Goal: Transaction & Acquisition: Purchase product/service

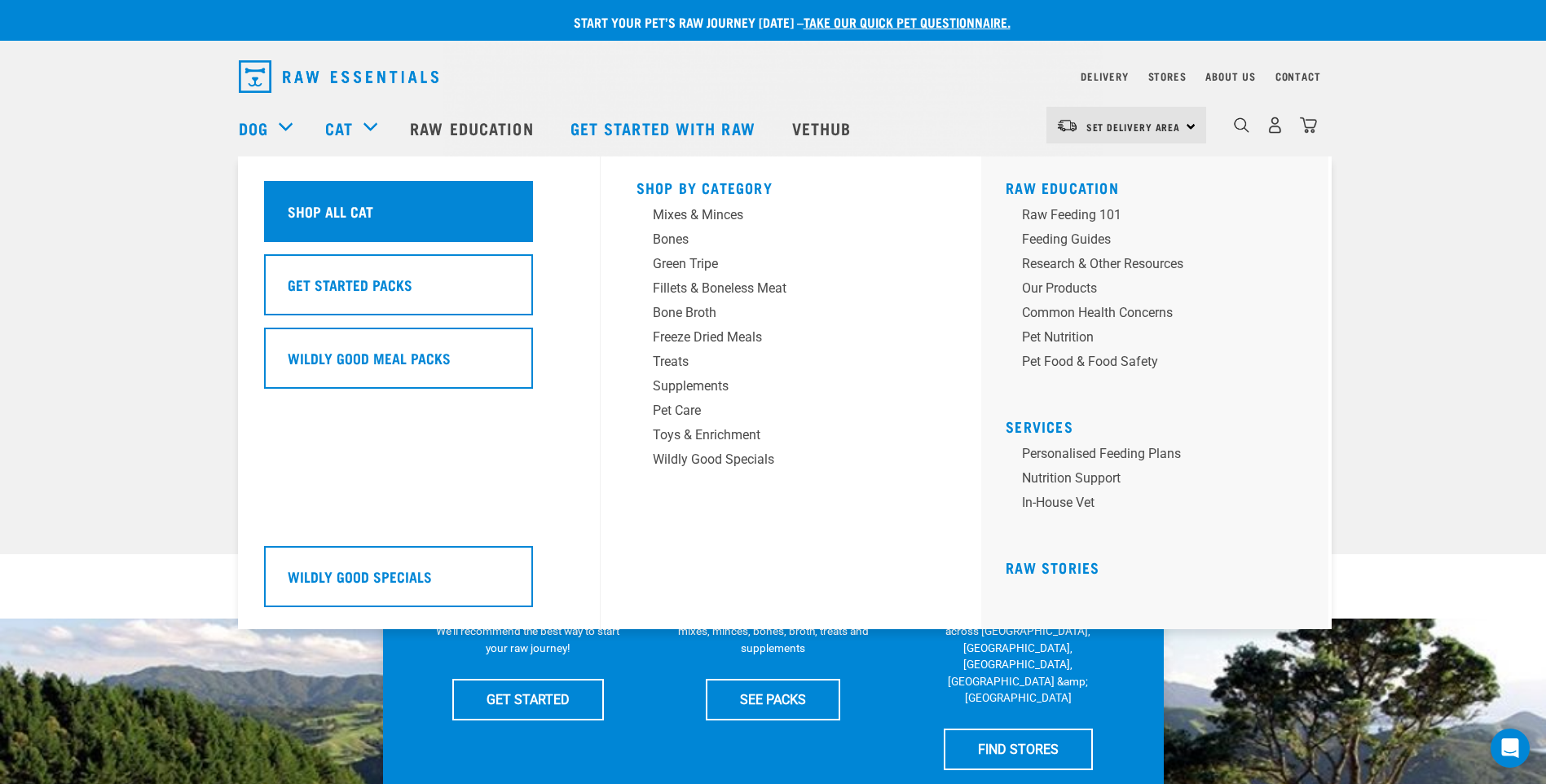
click at [331, 208] on h5 "Shop All Cat" at bounding box center [330, 211] width 86 height 21
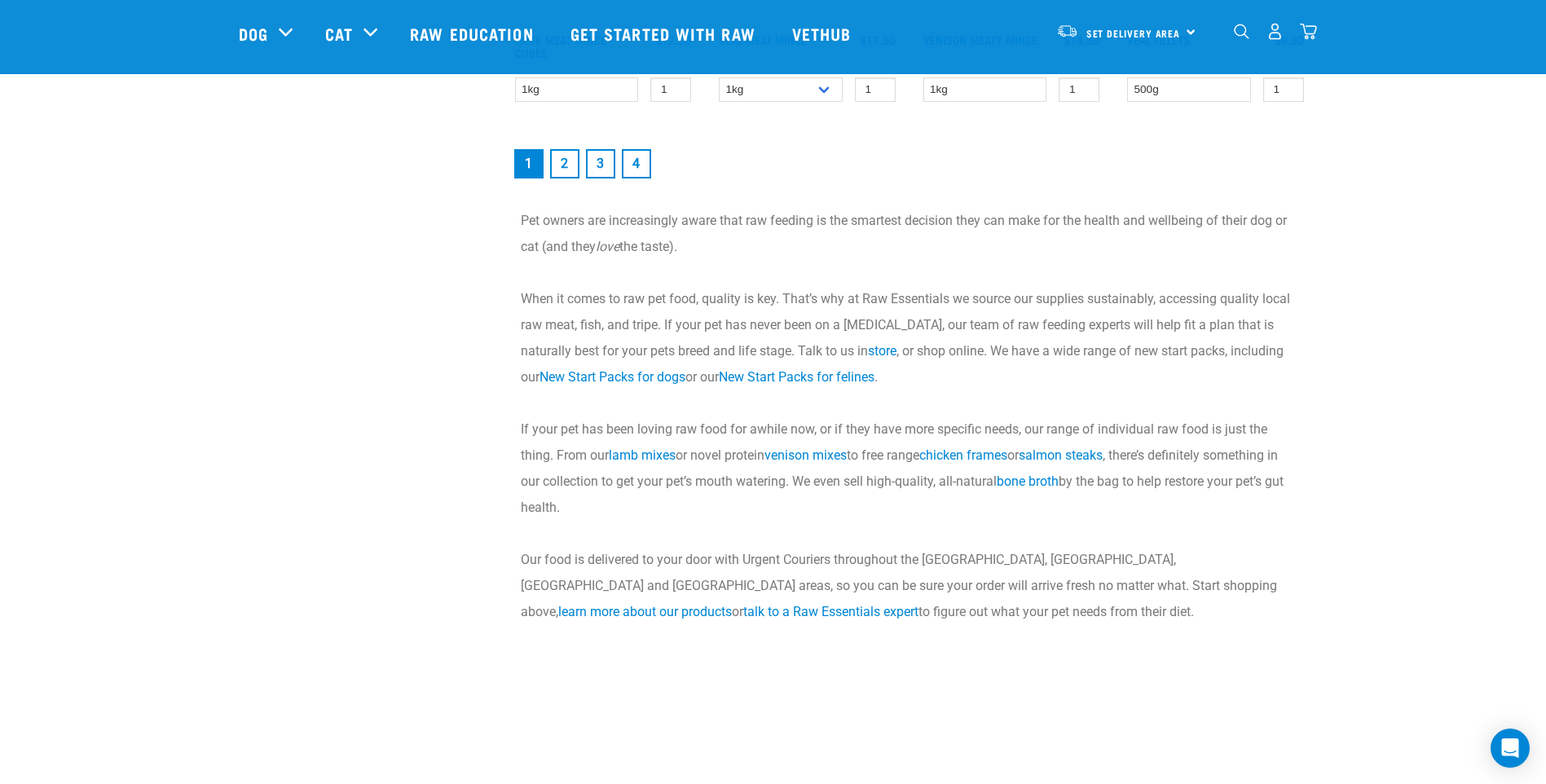
scroll to position [2362, 0]
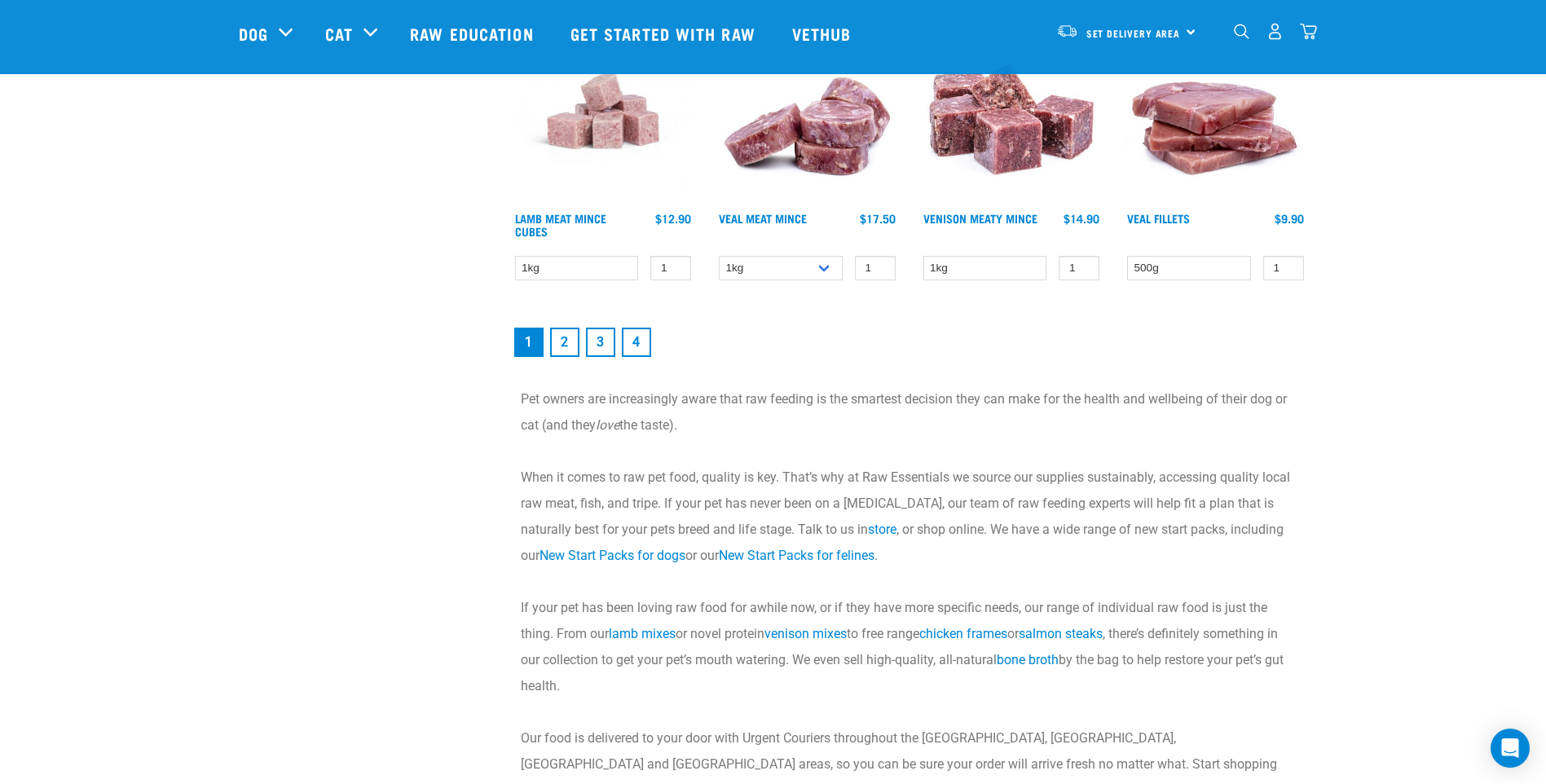
click at [561, 335] on link "2" at bounding box center [565, 342] width 30 height 29
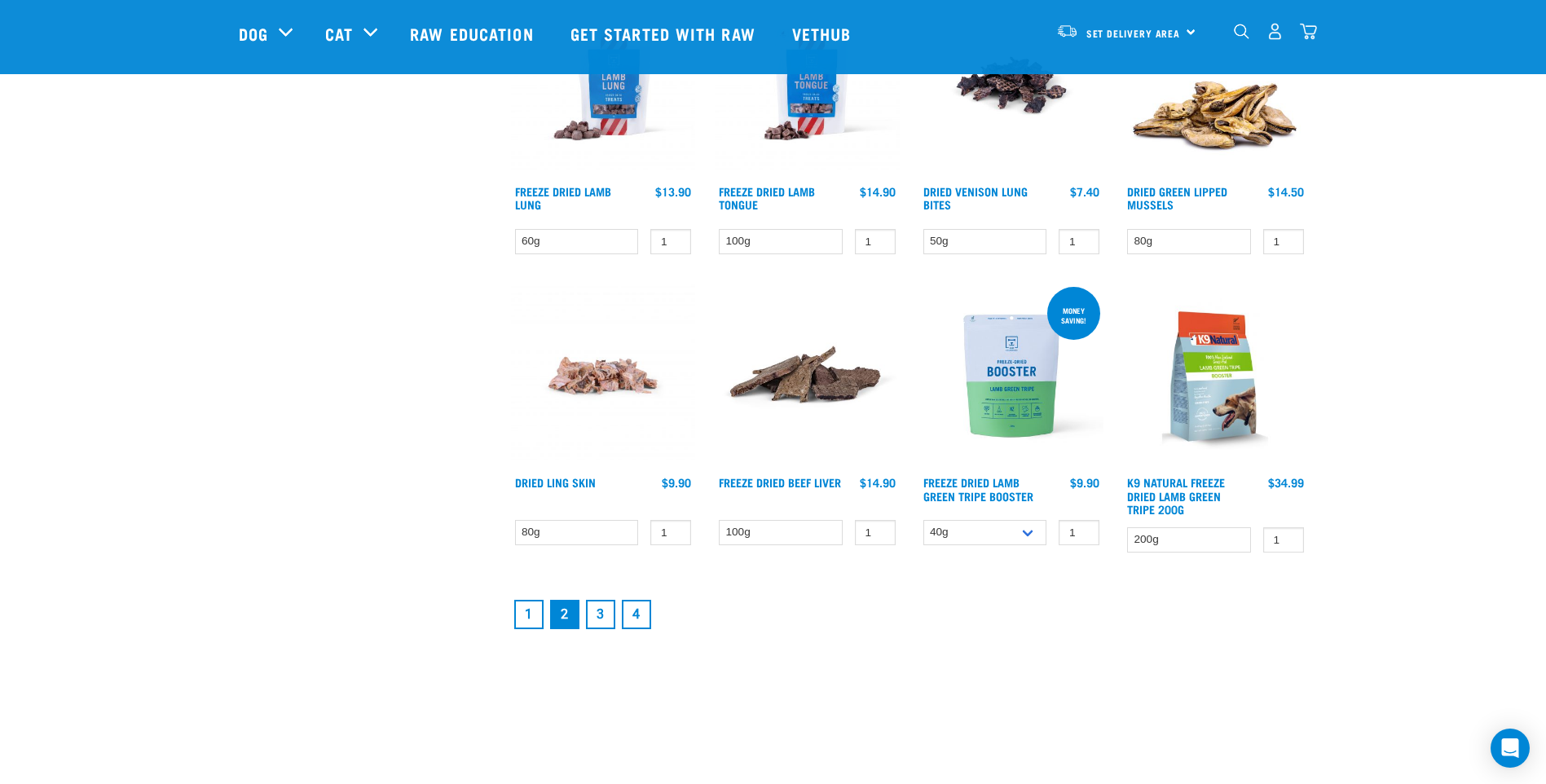
scroll to position [2281, 0]
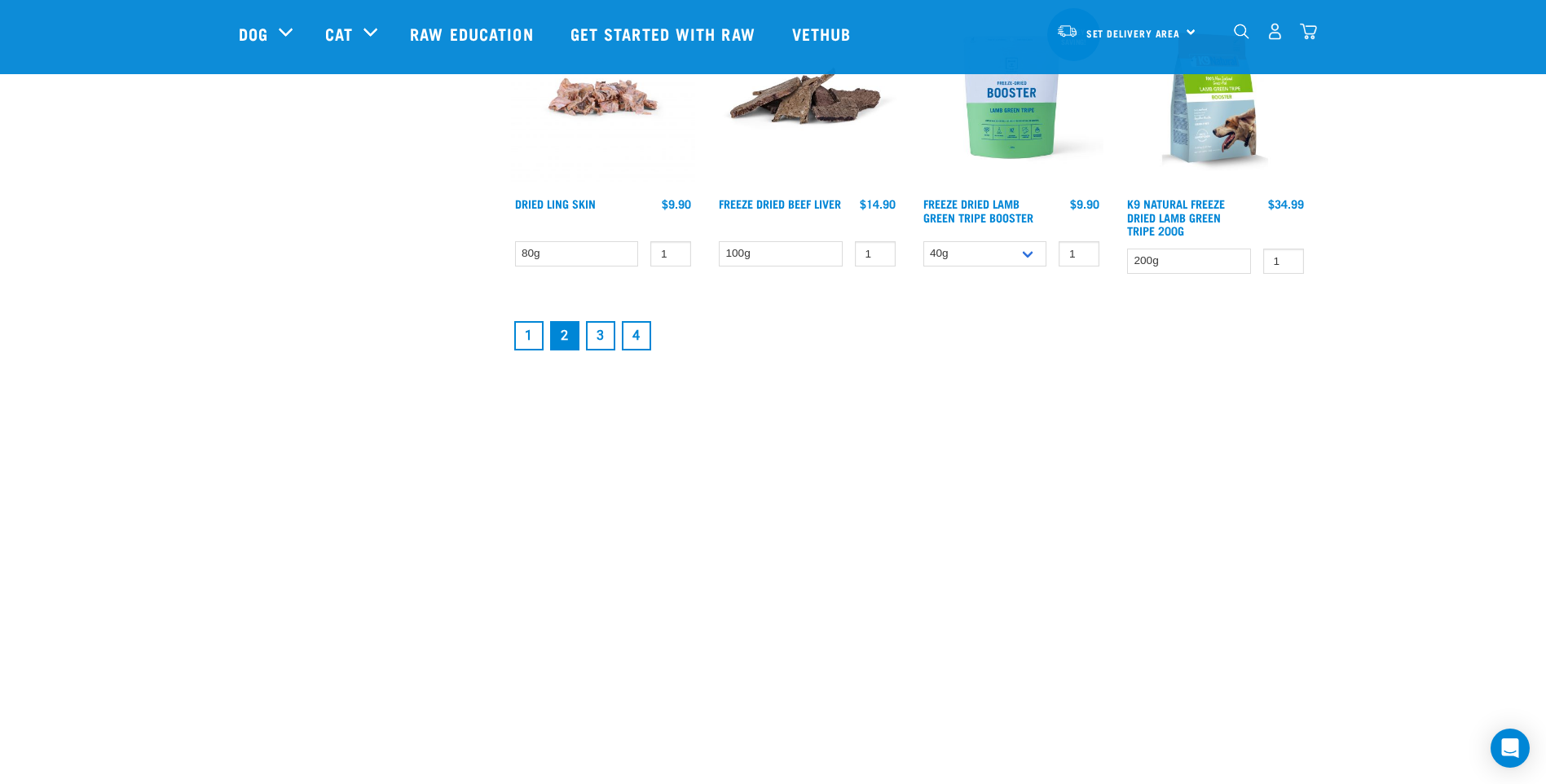
click at [605, 336] on link "3" at bounding box center [601, 335] width 30 height 29
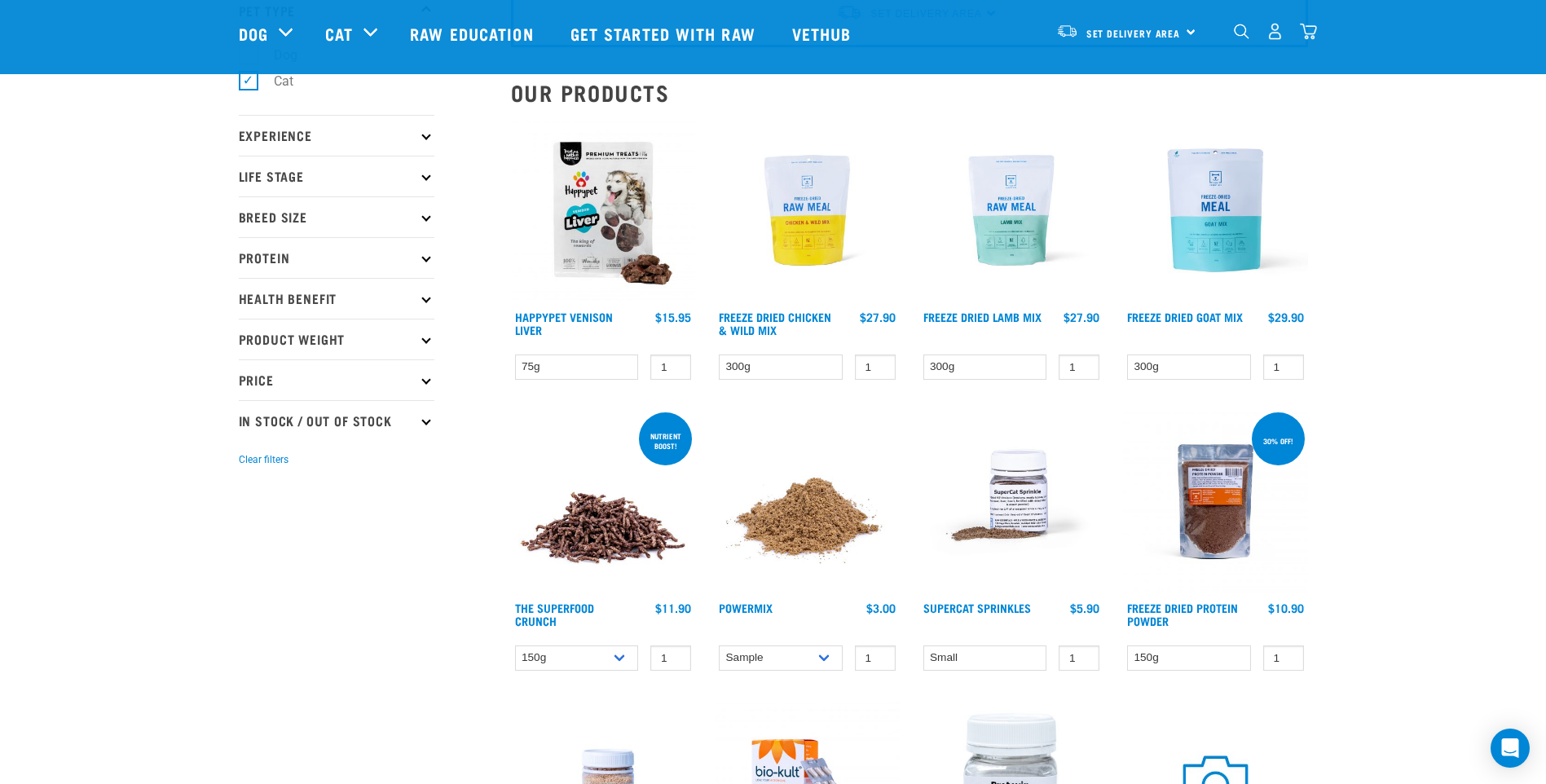
scroll to position [163, 0]
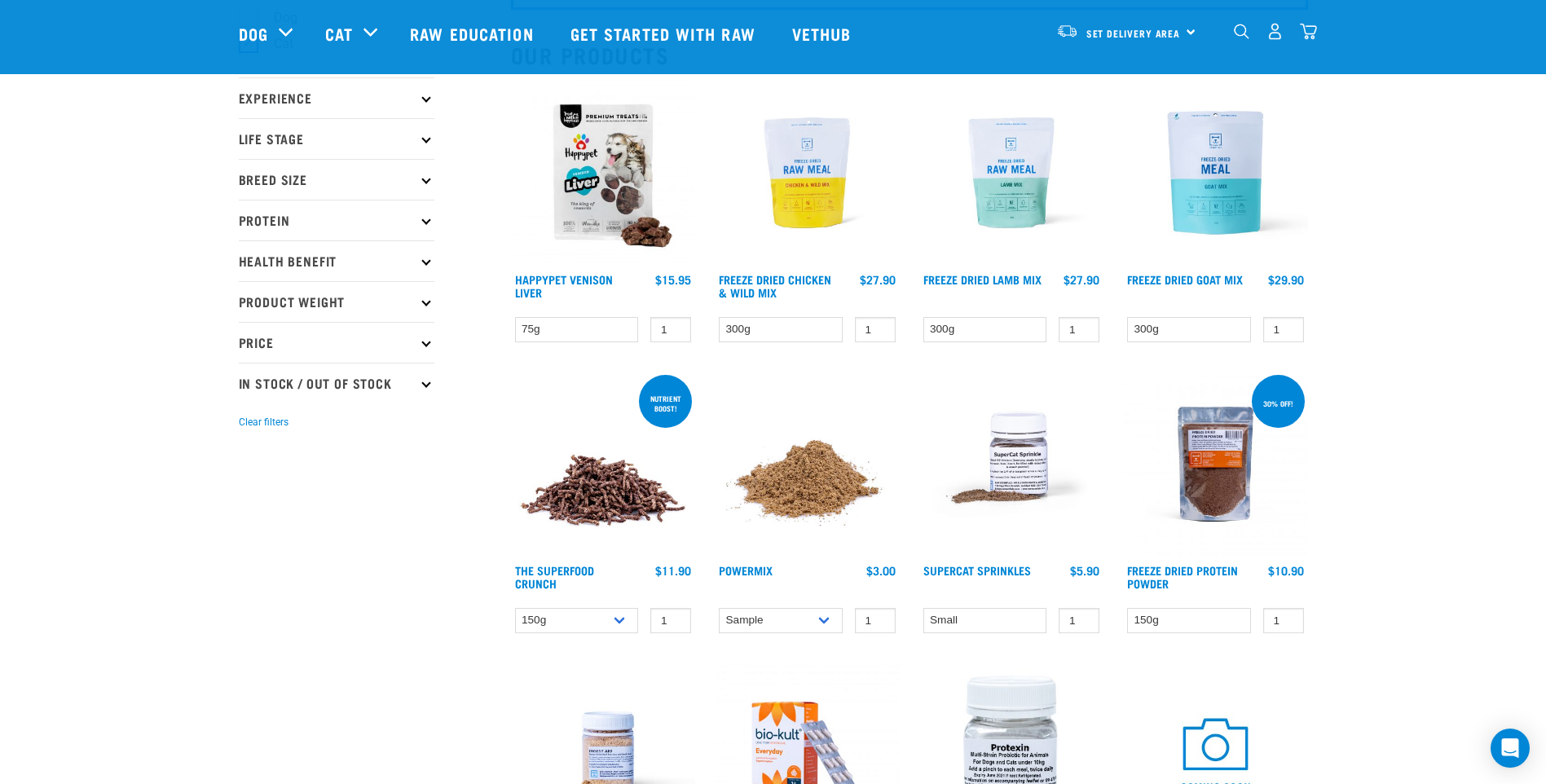
click at [813, 481] on img at bounding box center [807, 463] width 185 height 185
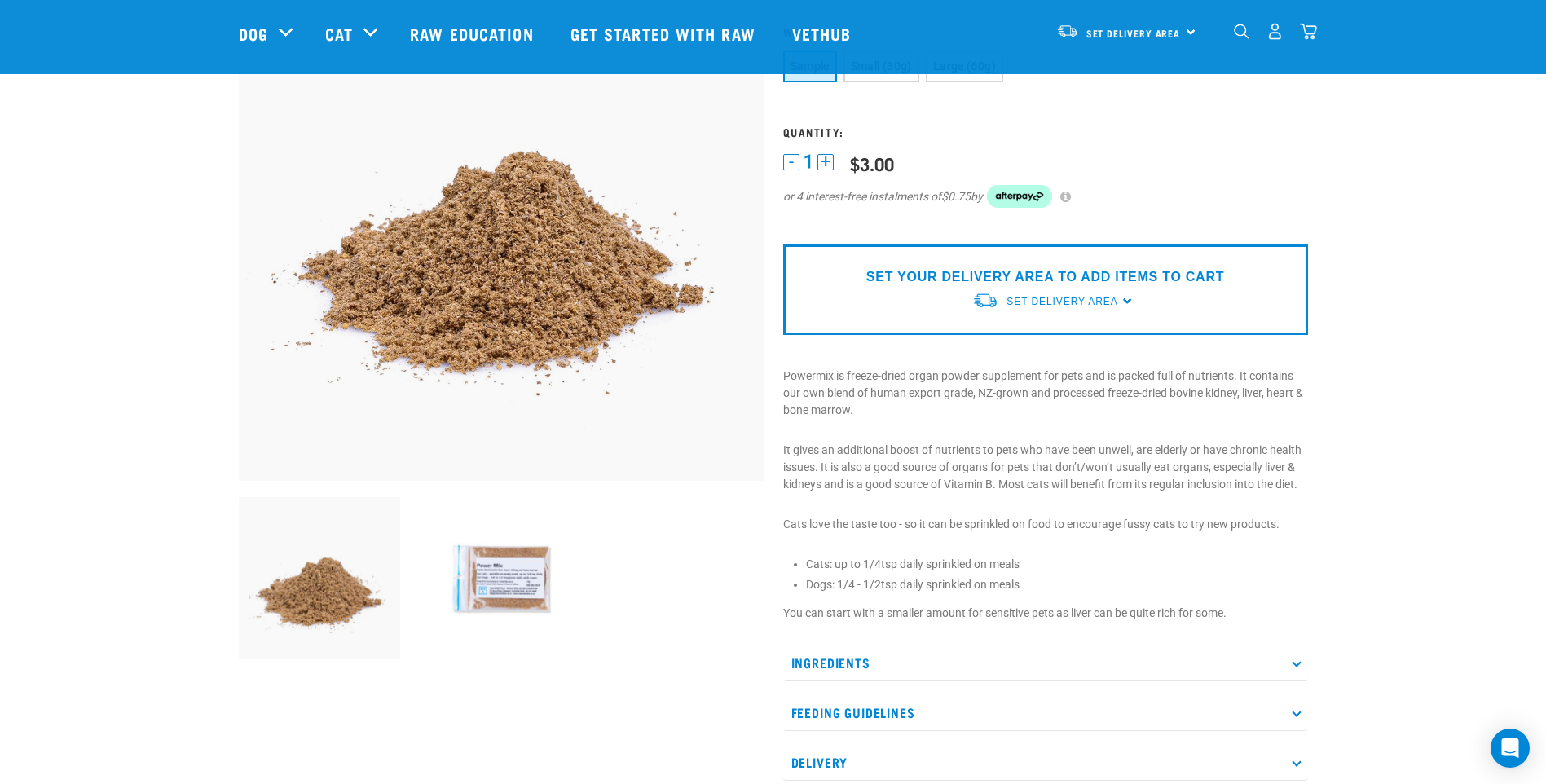
scroll to position [245, 0]
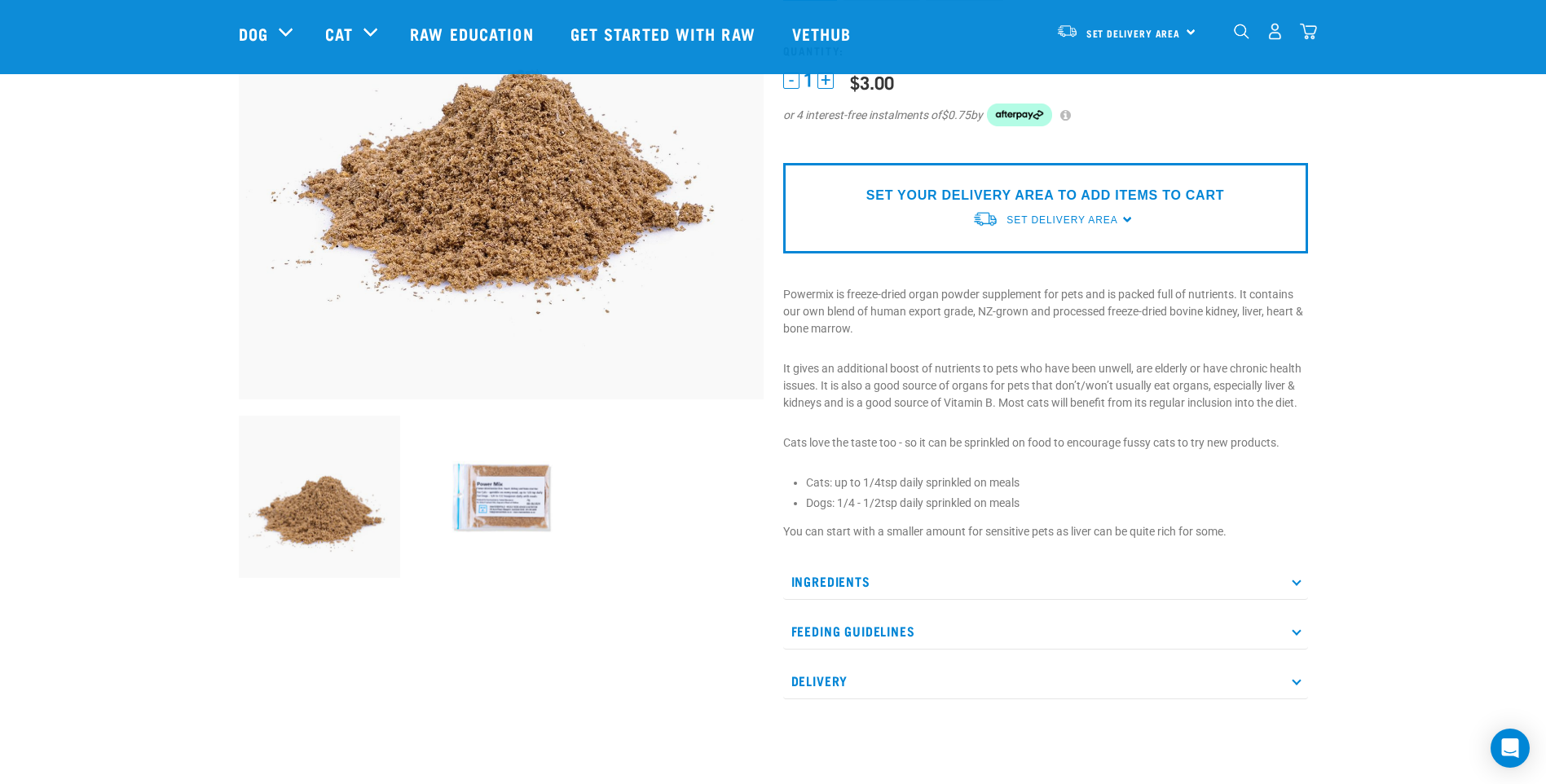
click at [821, 579] on p "Ingredients" at bounding box center [1045, 581] width 525 height 37
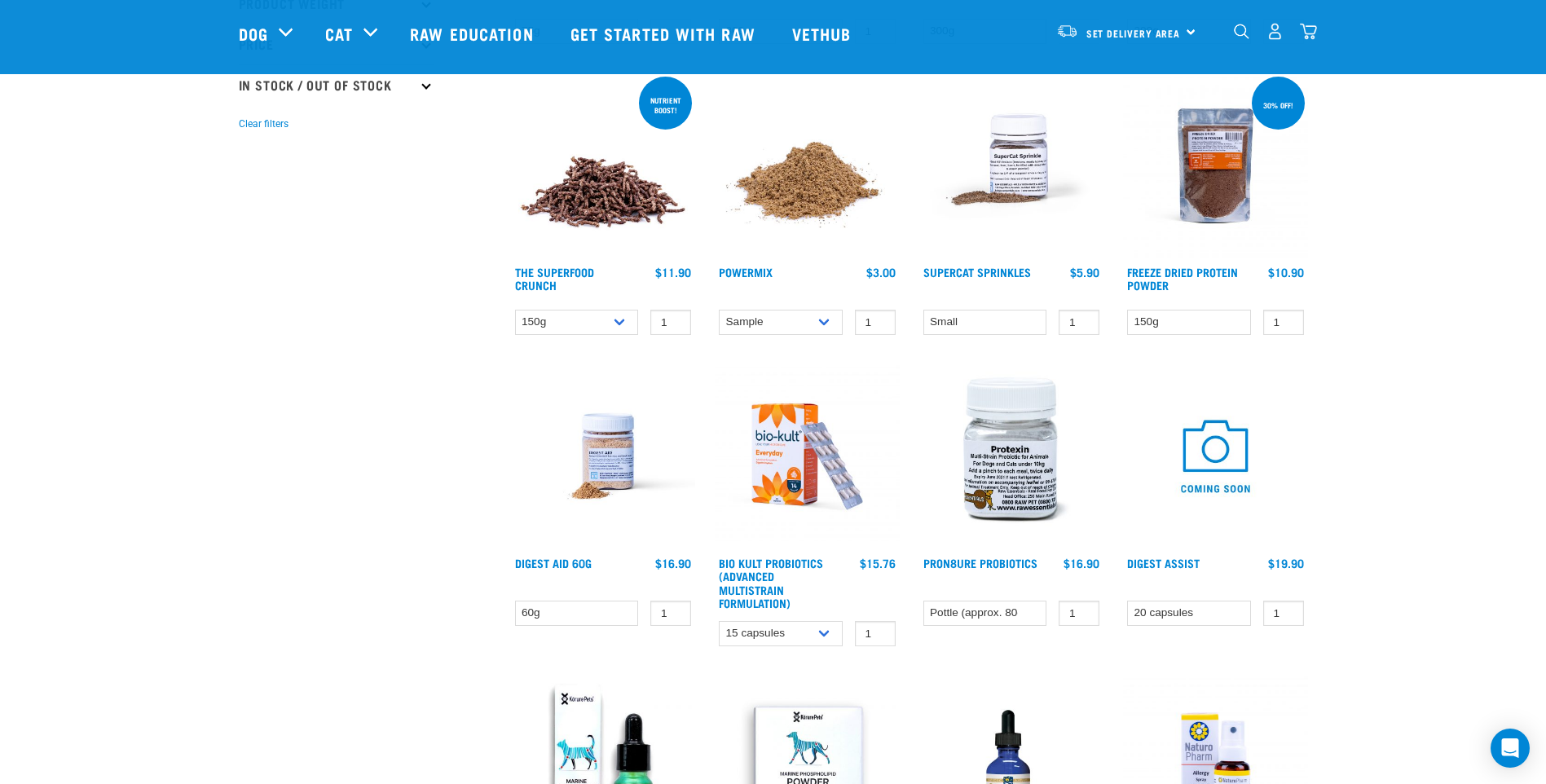
scroll to position [489, 0]
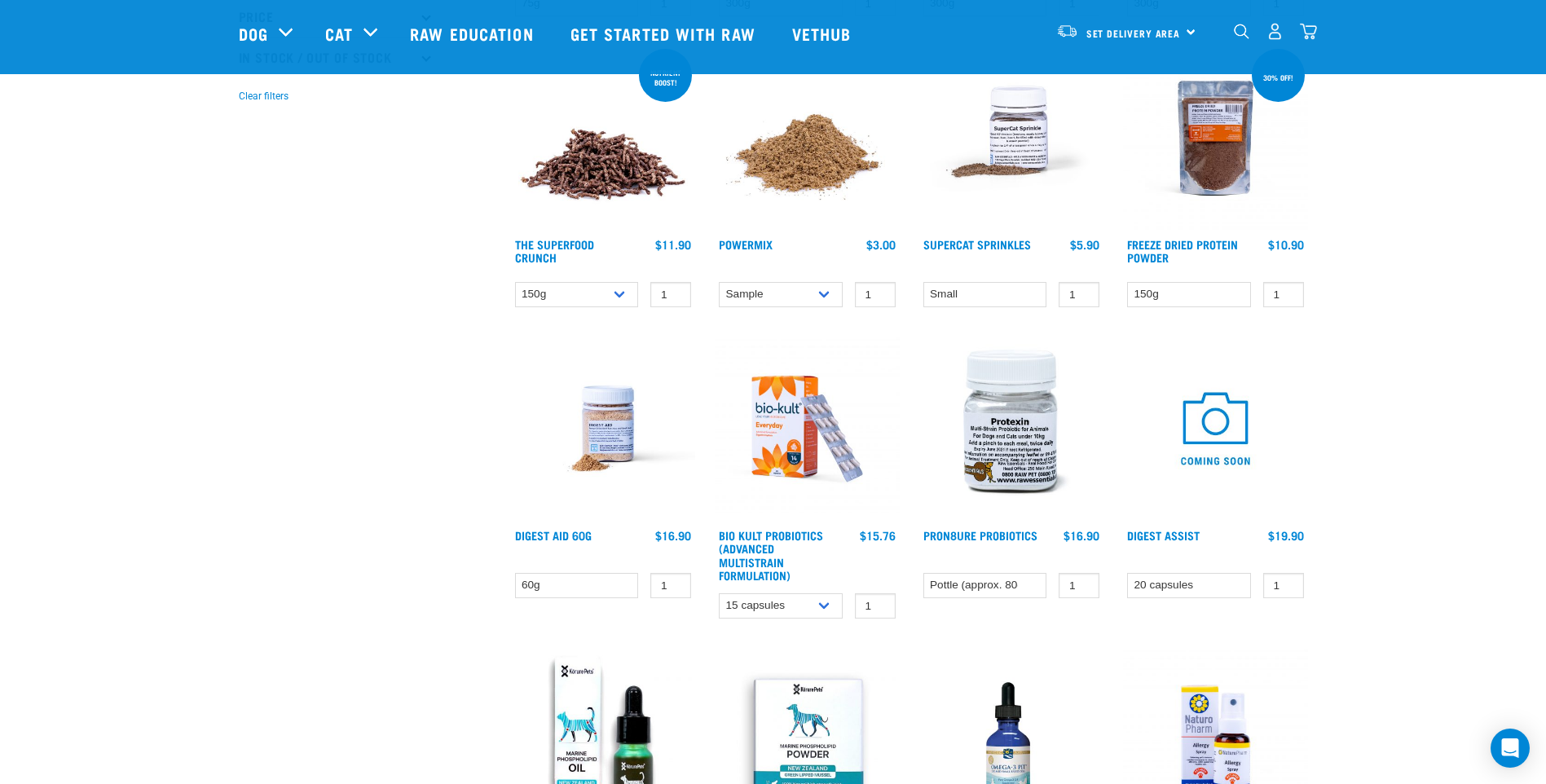
click at [615, 431] on img at bounding box center [604, 429] width 185 height 185
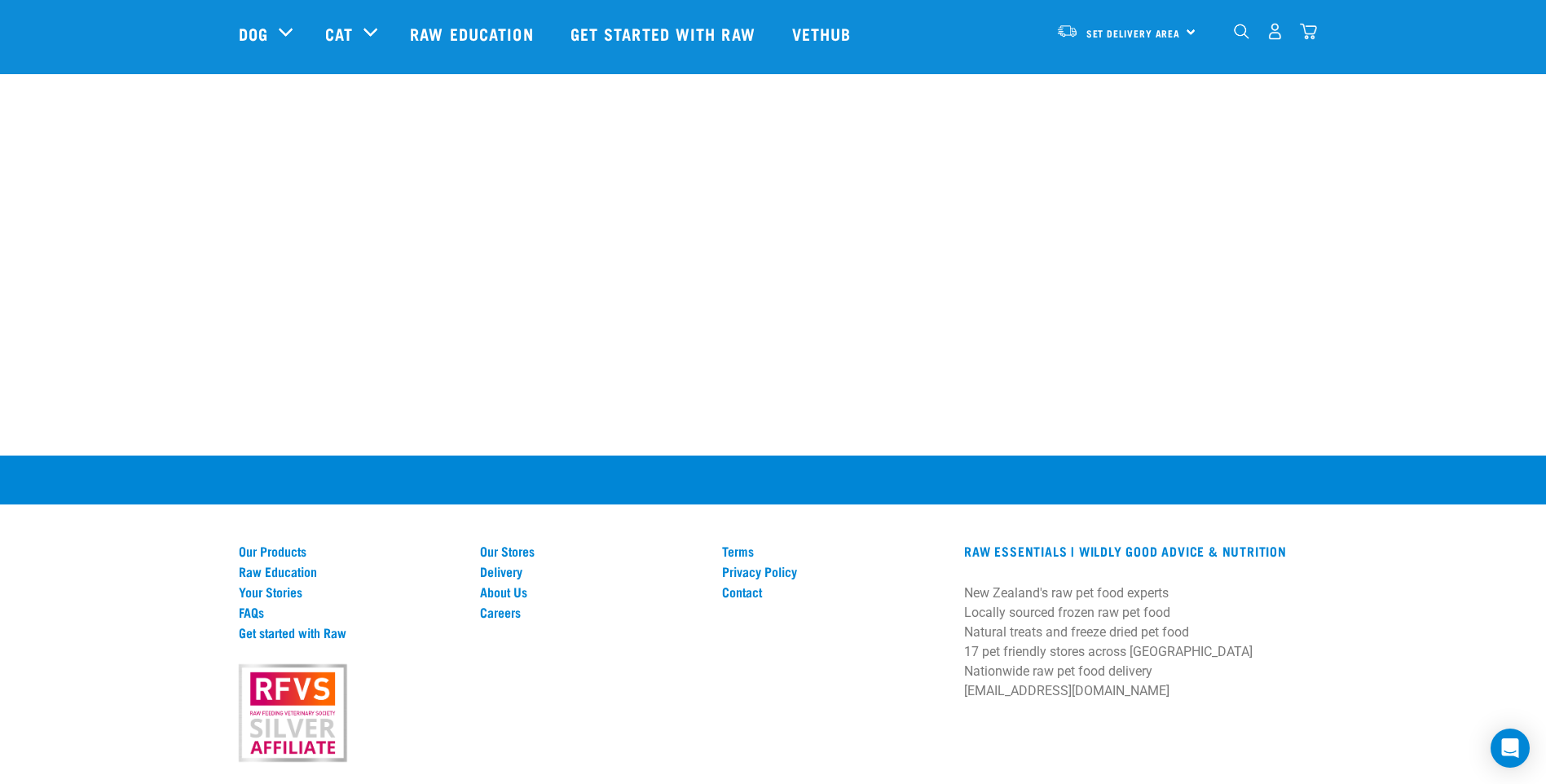
scroll to position [2970, 0]
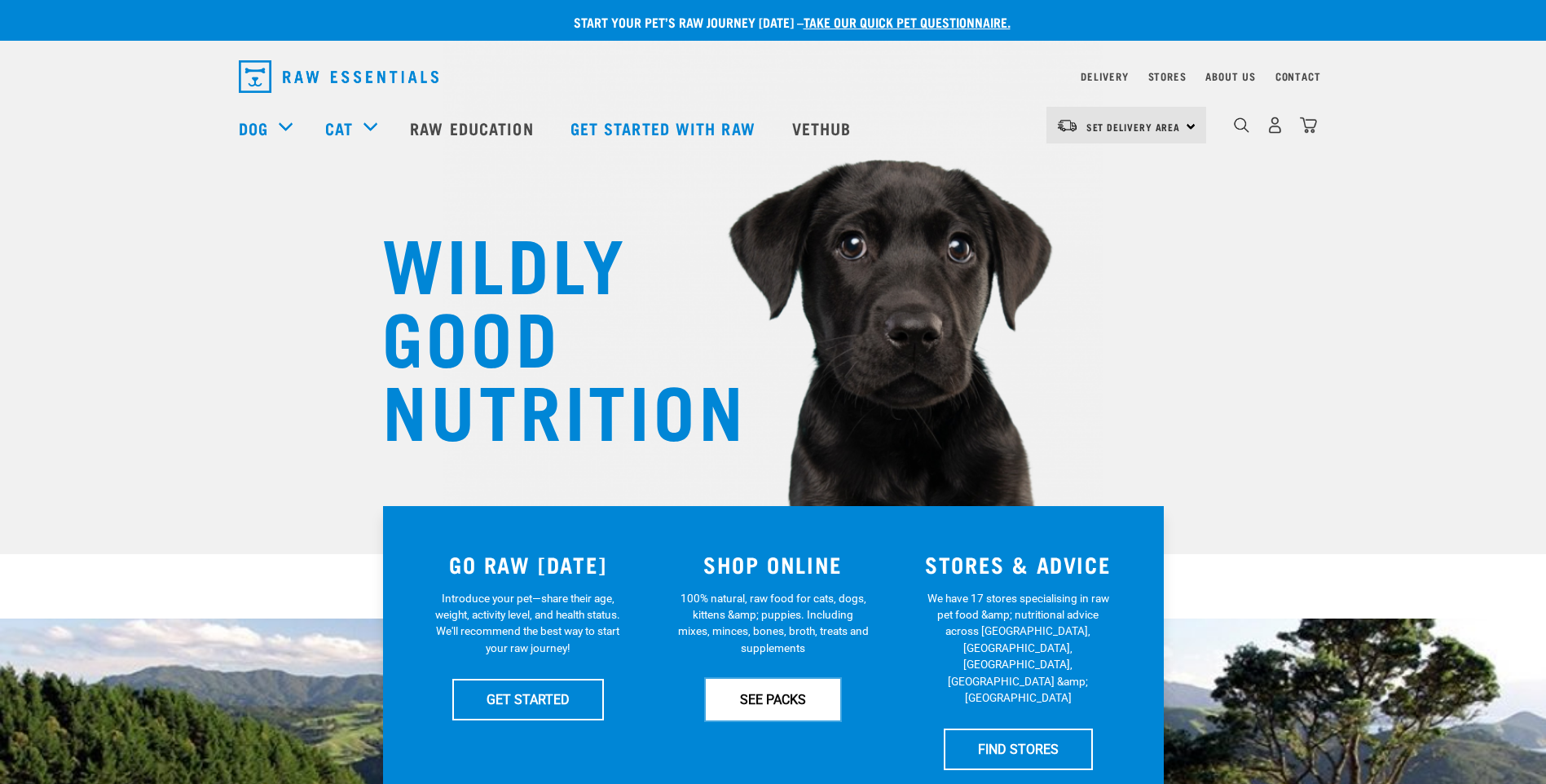
click at [779, 702] on link "SEE PACKS" at bounding box center [772, 698] width 134 height 41
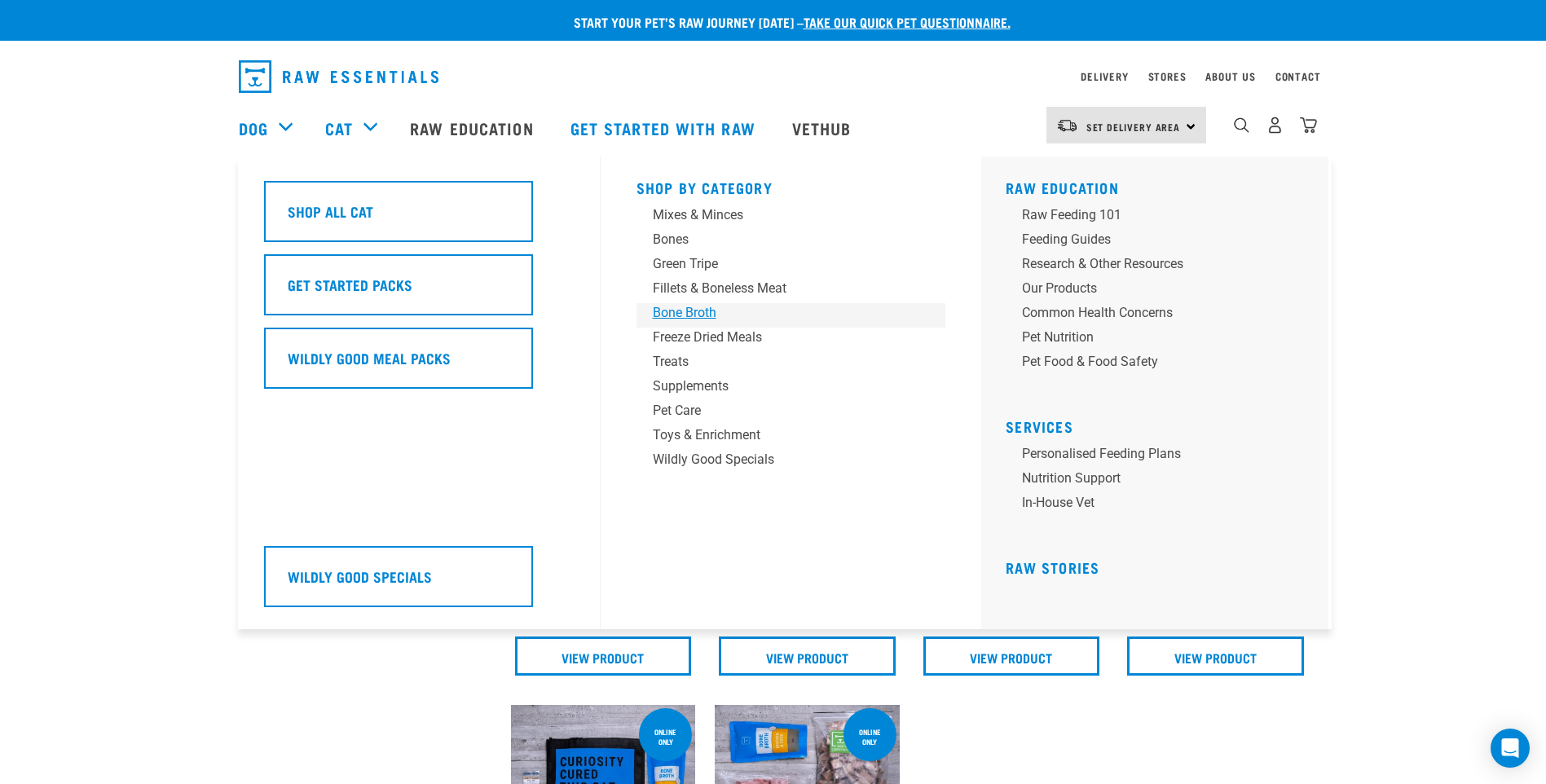
click at [699, 308] on div "Bone Broth" at bounding box center [780, 312] width 254 height 20
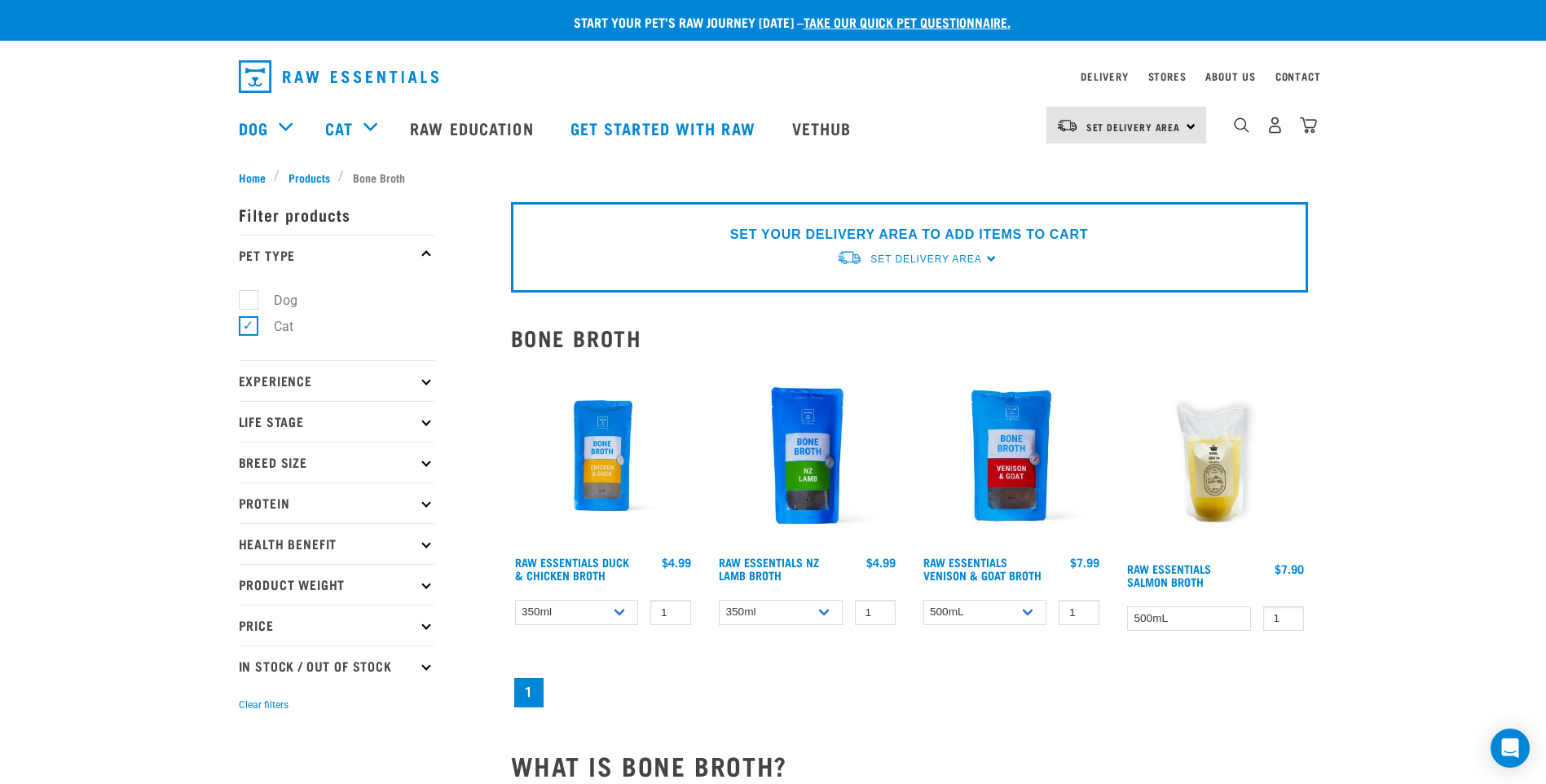
click at [286, 303] on label "Dog" at bounding box center [275, 300] width 56 height 20
click at [249, 303] on input "Dog" at bounding box center [244, 296] width 10 height 10
checkbox input "true"
click at [314, 176] on div "× Filter products Pet Type Dog Cat Experience New Raw Feeder Experienced Raw Fe…" at bounding box center [366, 702] width 272 height 1052
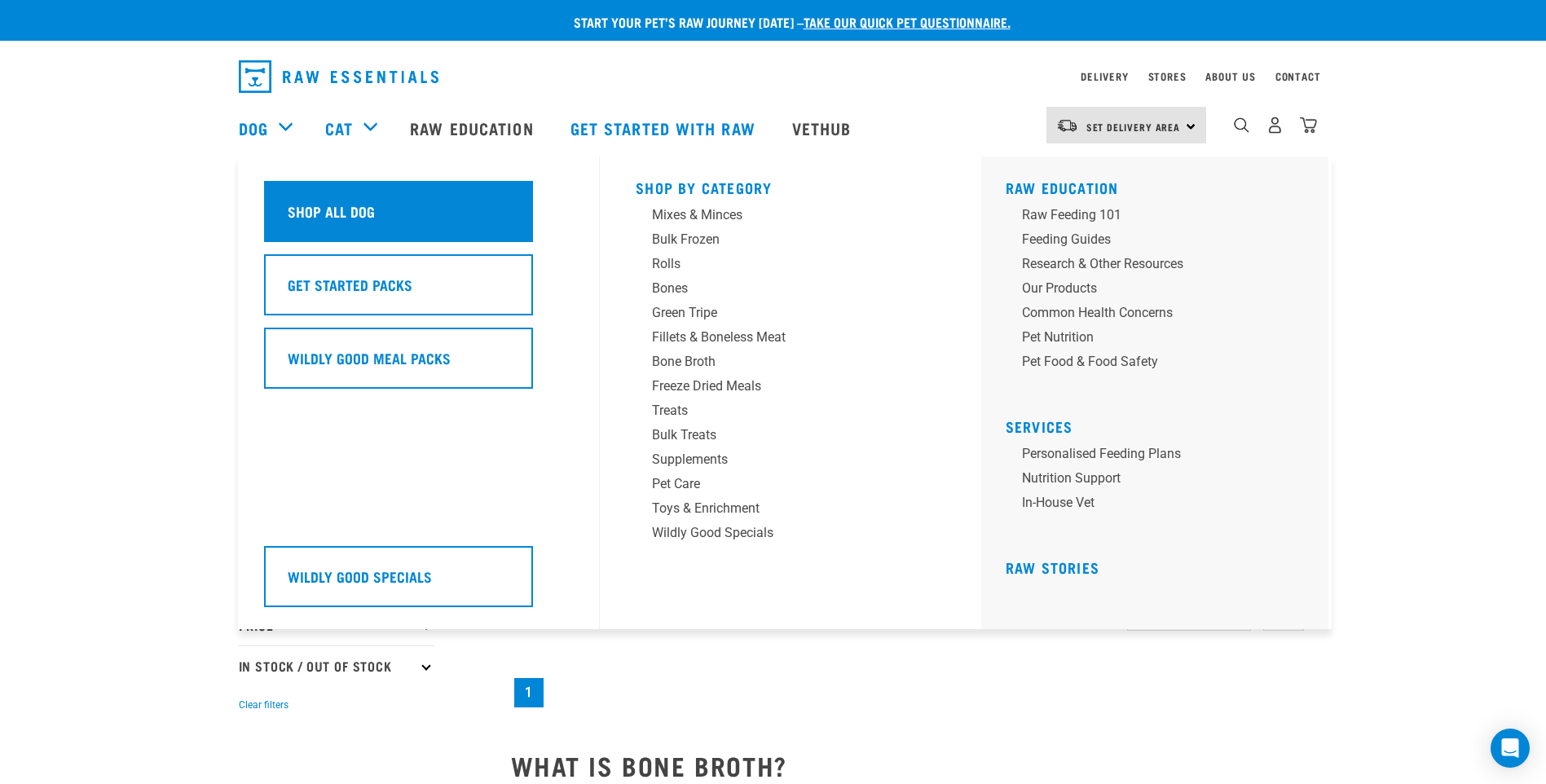
click at [438, 206] on div "Shop All Dog" at bounding box center [398, 211] width 269 height 61
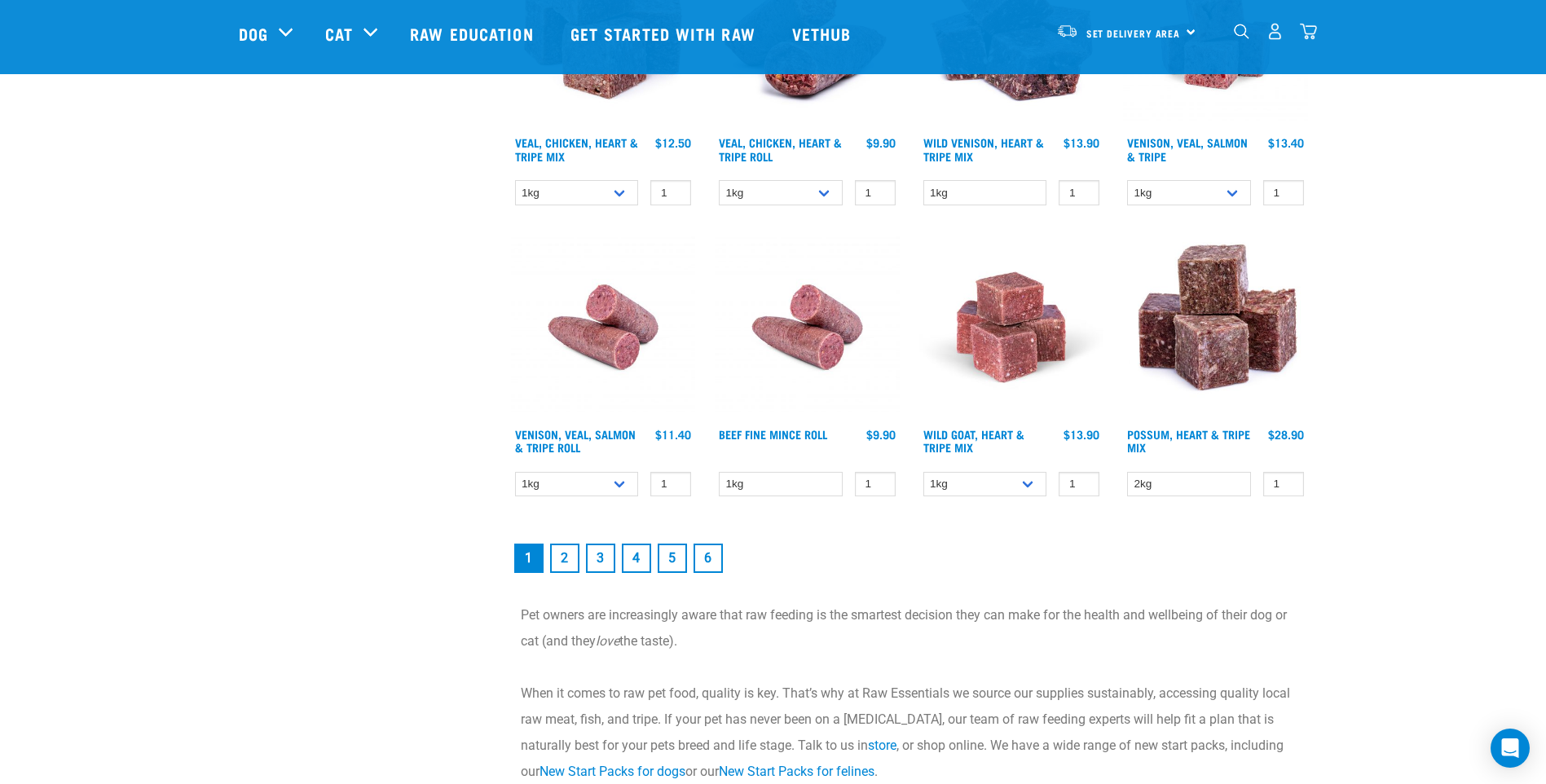
scroll to position [2362, 0]
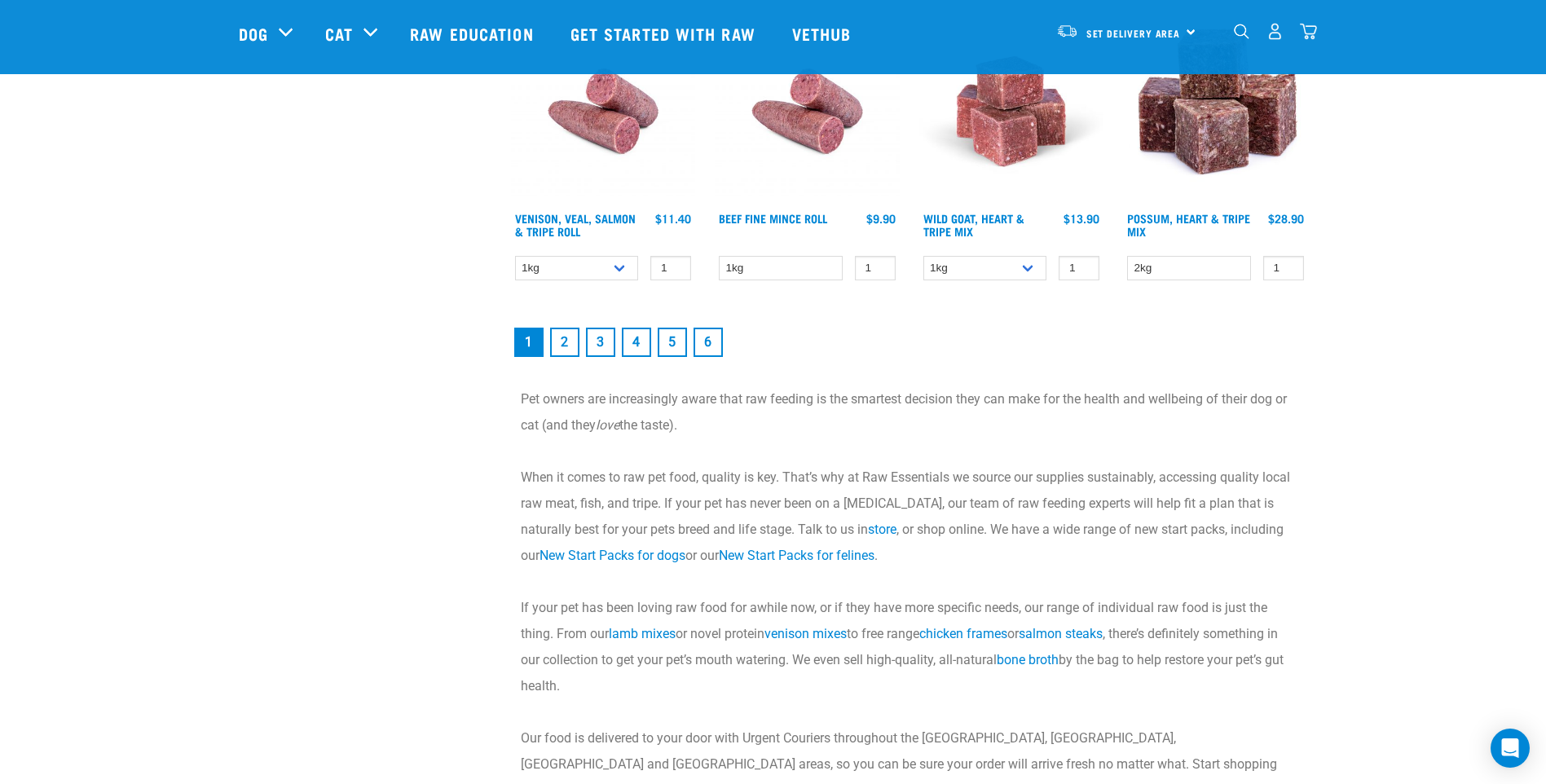
click at [643, 339] on link "4" at bounding box center [636, 342] width 30 height 29
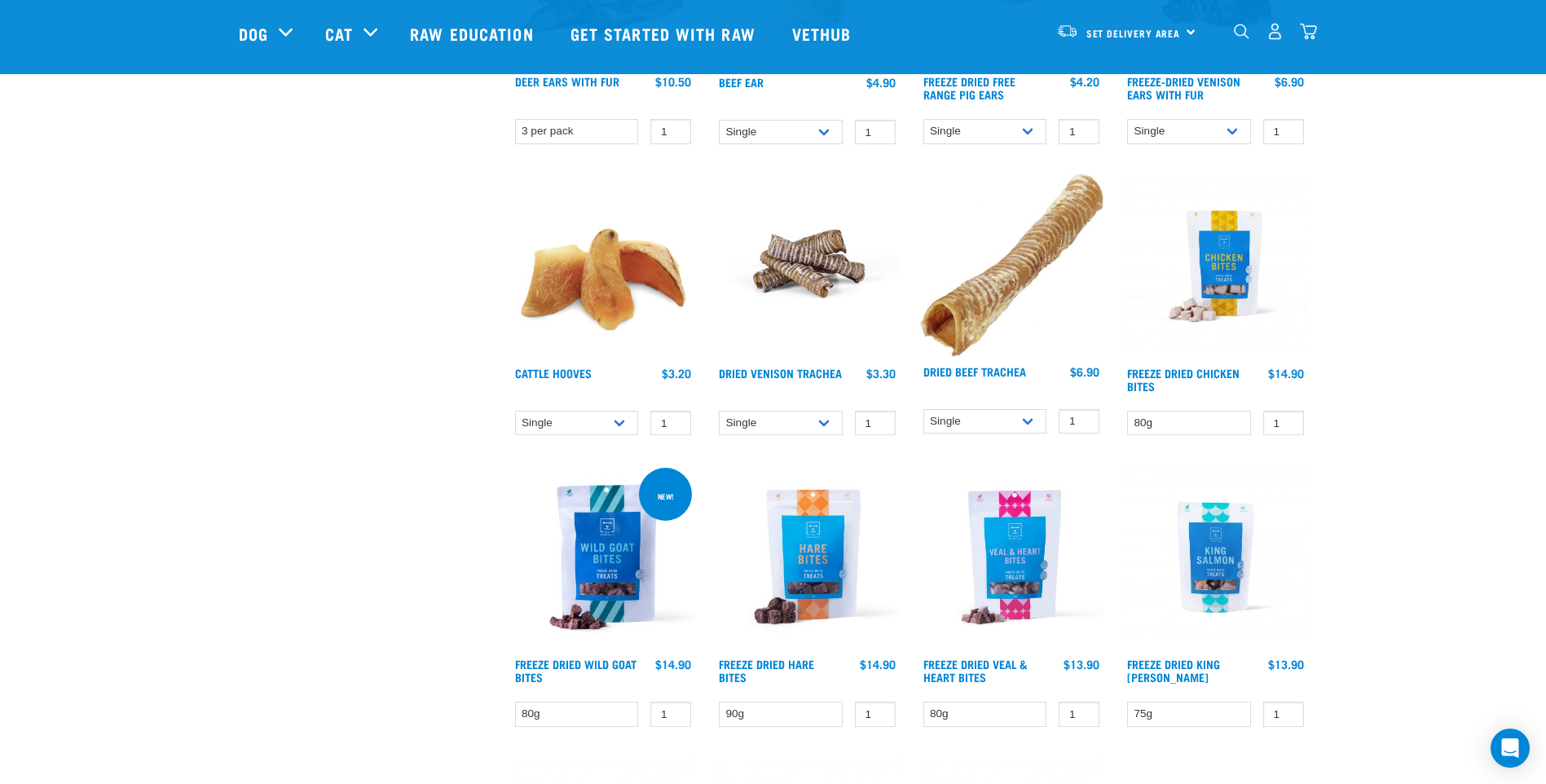
scroll to position [570, 0]
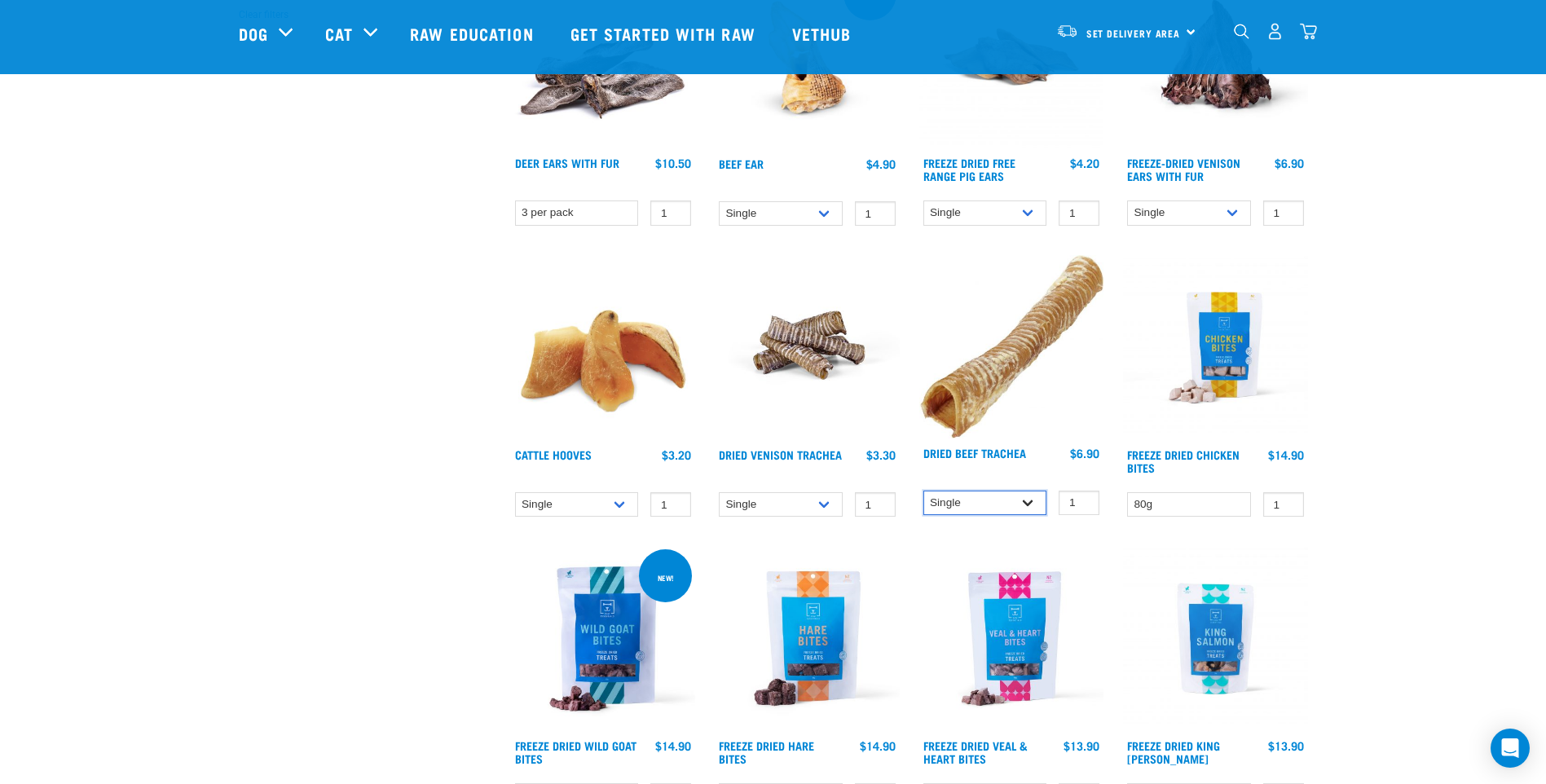
click at [1018, 508] on select "Single 10 per pack 25 per pack" at bounding box center [985, 502] width 124 height 26
click at [923, 490] on select "Single 10 per pack 25 per pack" at bounding box center [985, 502] width 124 height 26
click at [1022, 504] on select "Single 10 per pack 25 per pack" at bounding box center [985, 502] width 124 height 26
select select "34495"
click at [923, 490] on select "Single 10 per pack 25 per pack" at bounding box center [985, 502] width 124 height 26
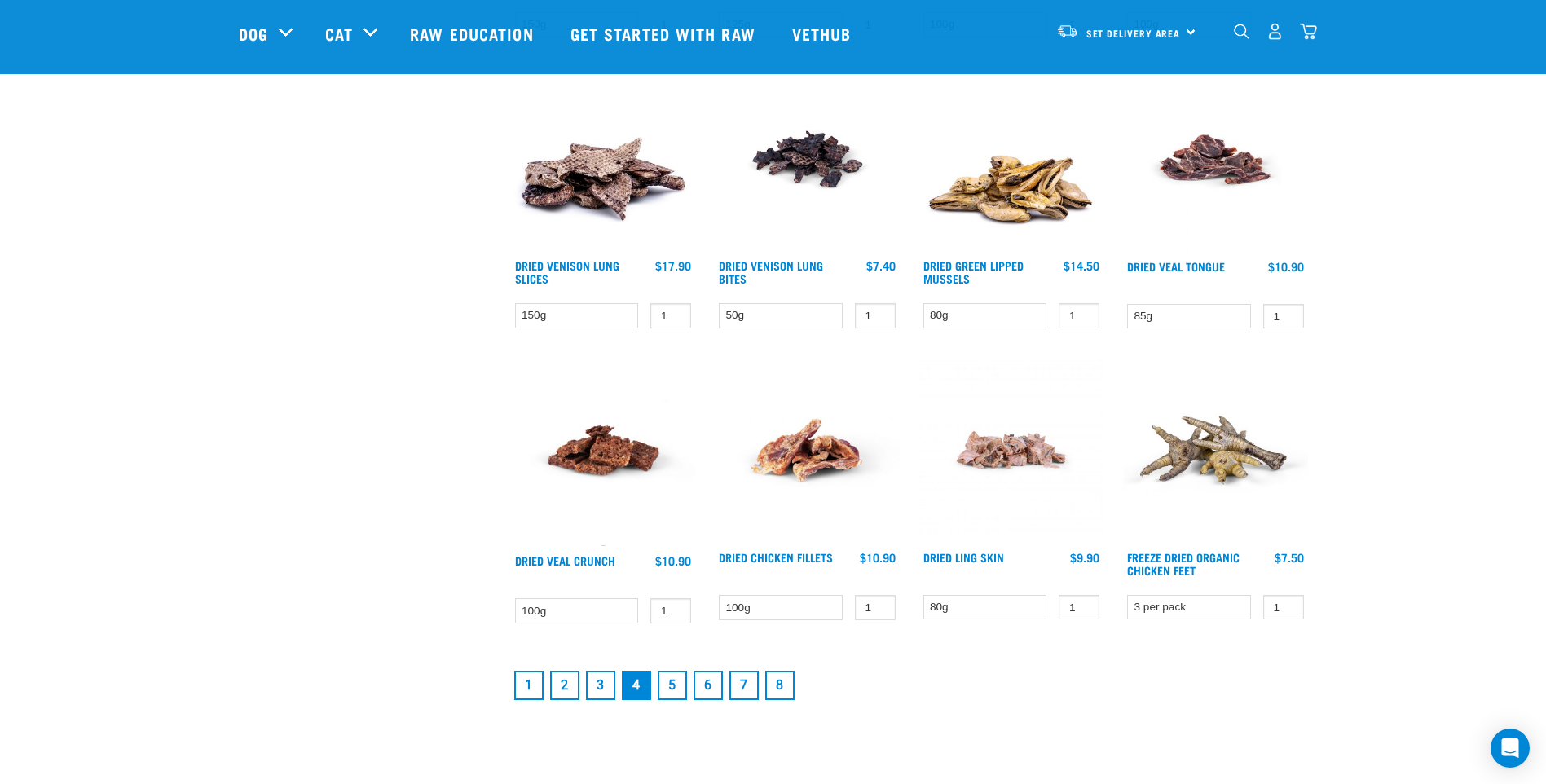
scroll to position [1955, 0]
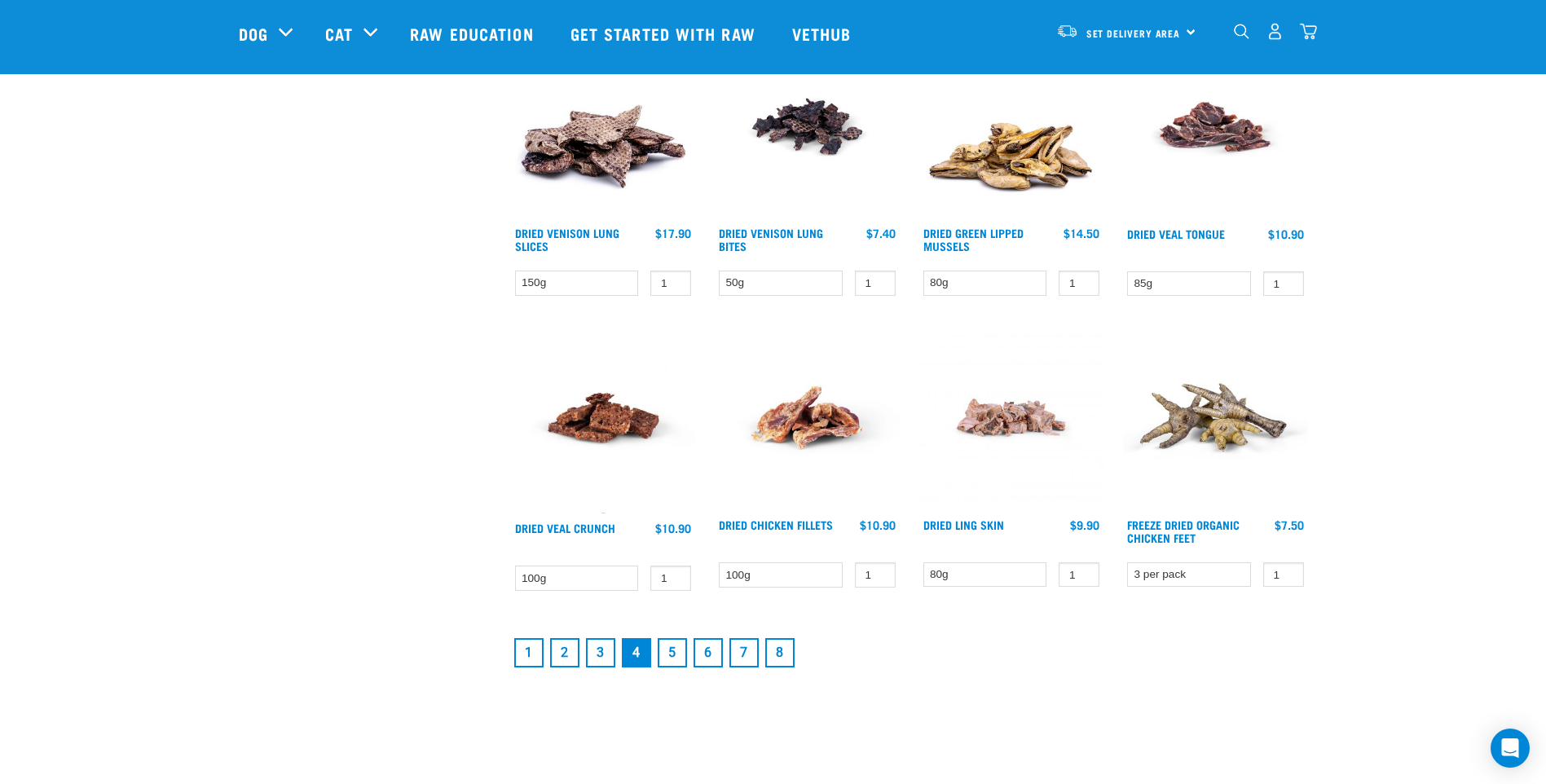
click at [663, 650] on link "5" at bounding box center [672, 652] width 30 height 29
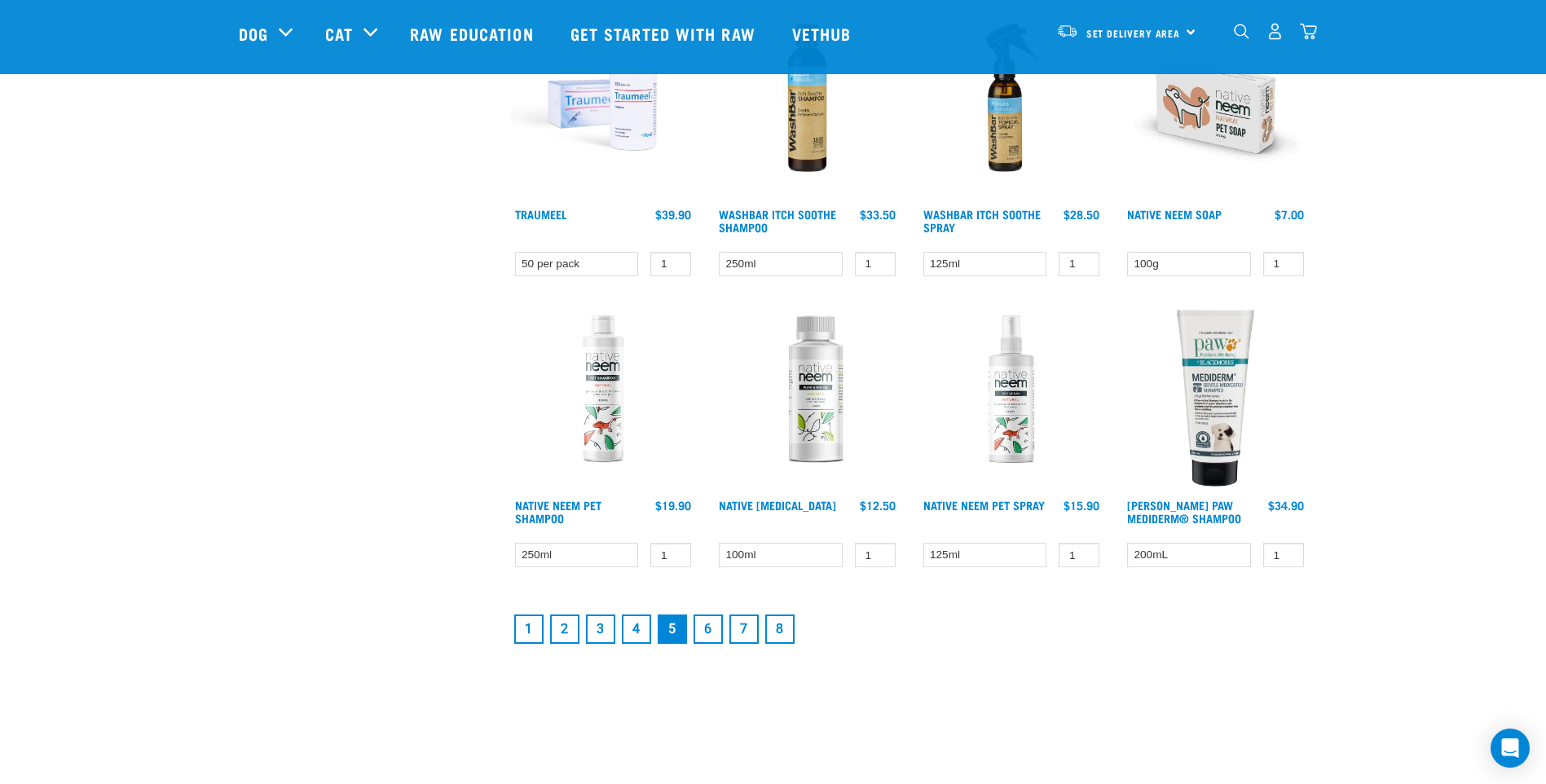
scroll to position [2036, 0]
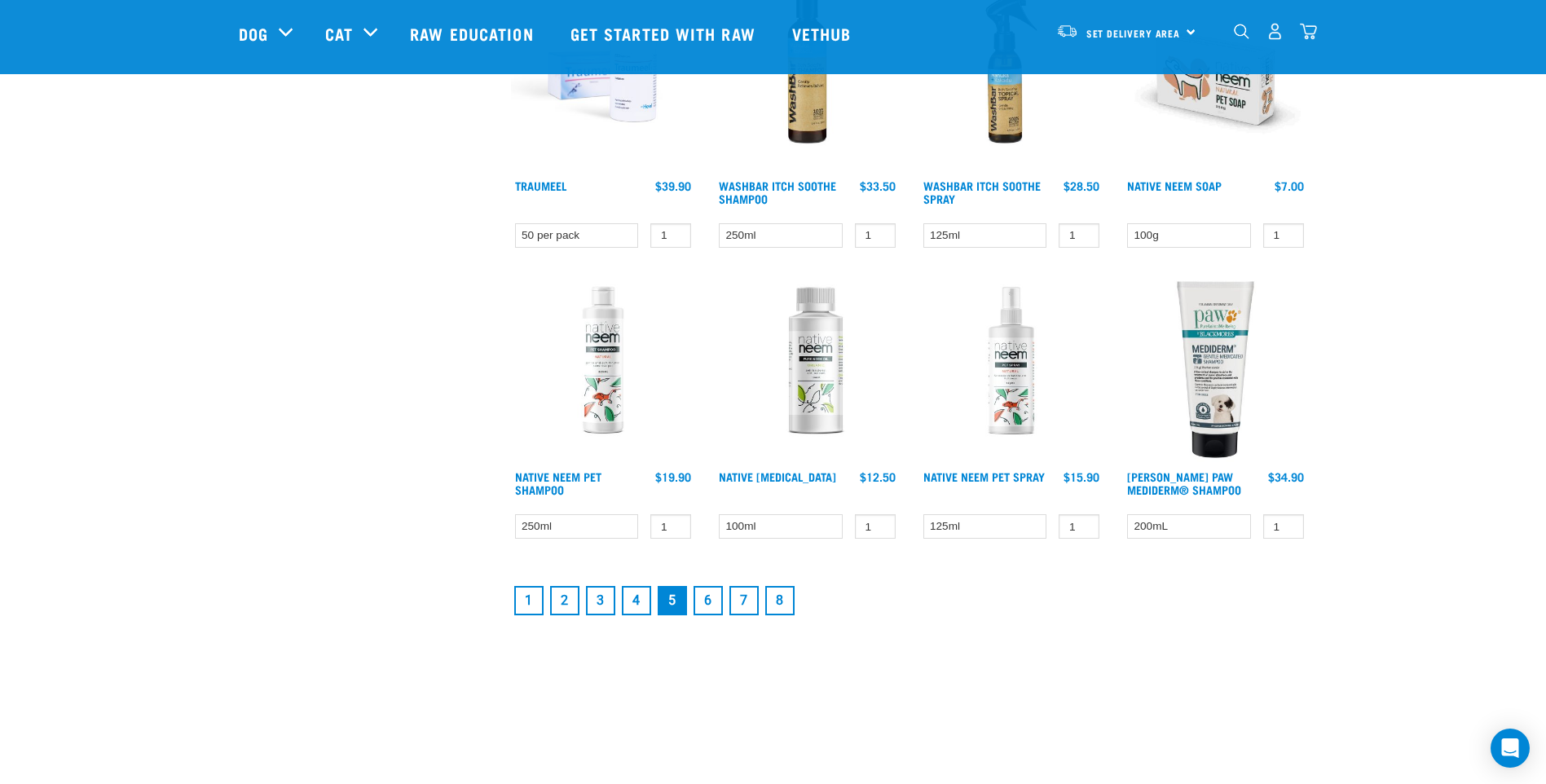
click at [782, 598] on link "8" at bounding box center [780, 600] width 30 height 29
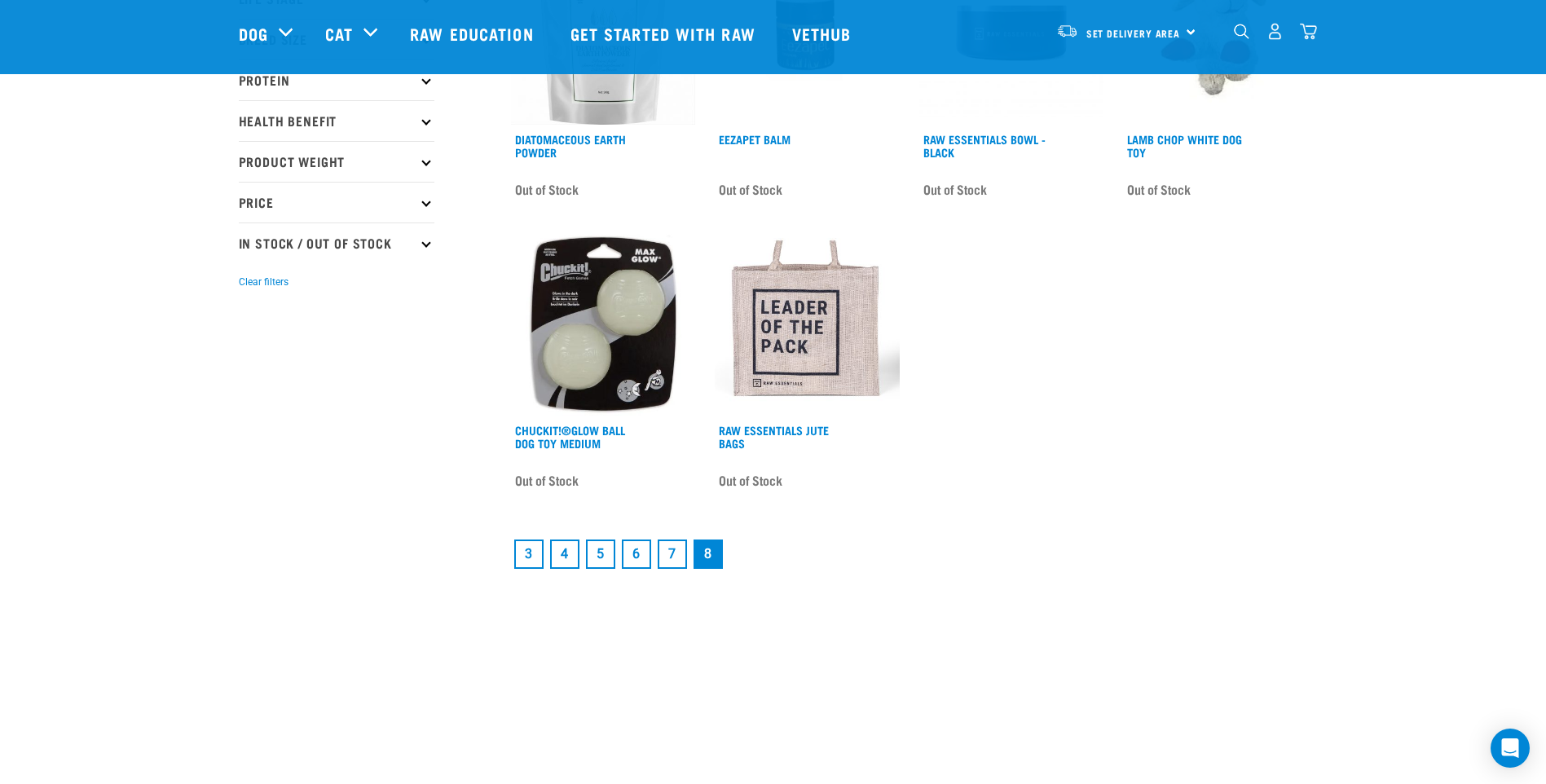
scroll to position [325, 0]
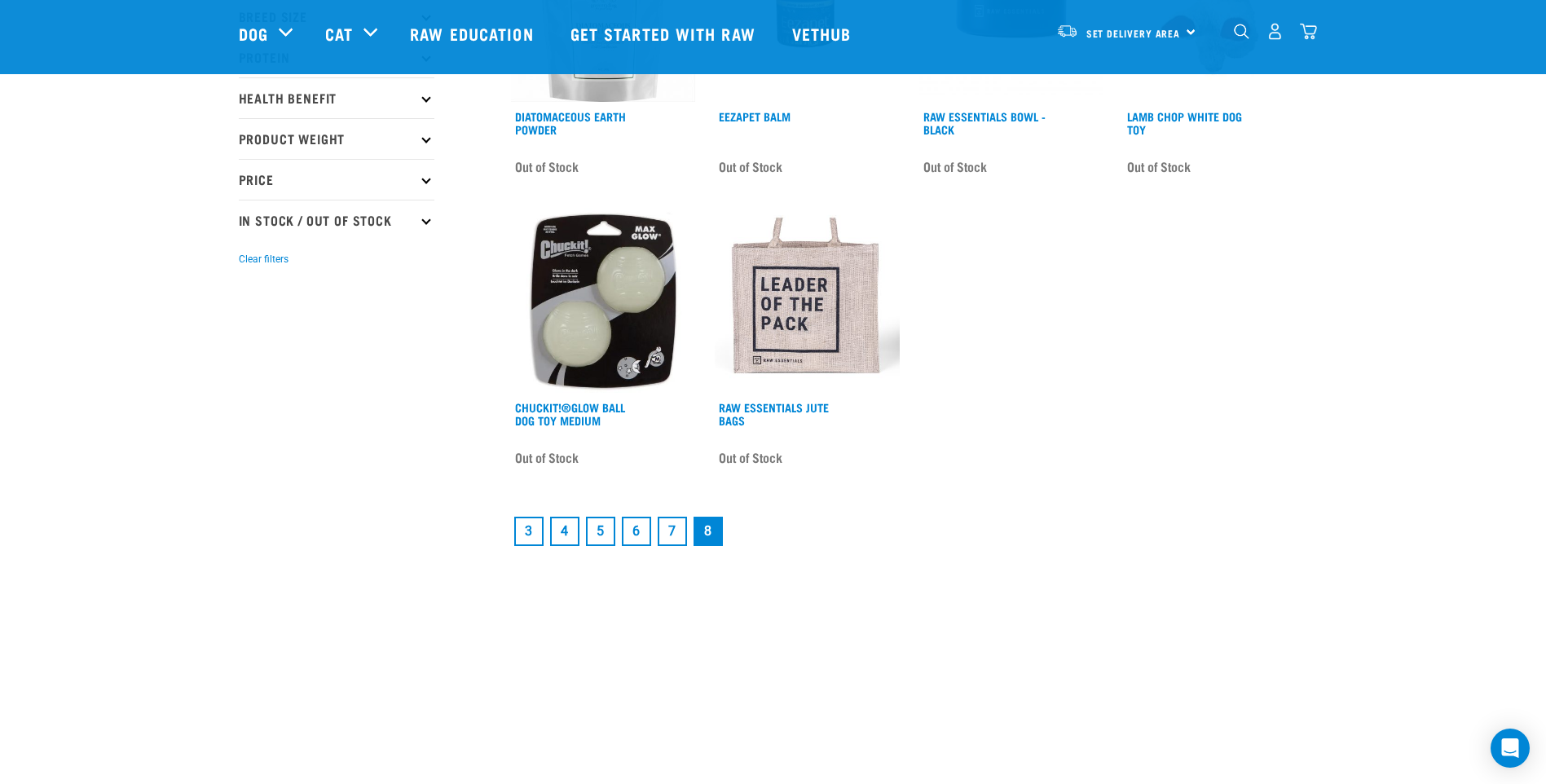
click at [529, 531] on link "3" at bounding box center [528, 531] width 30 height 29
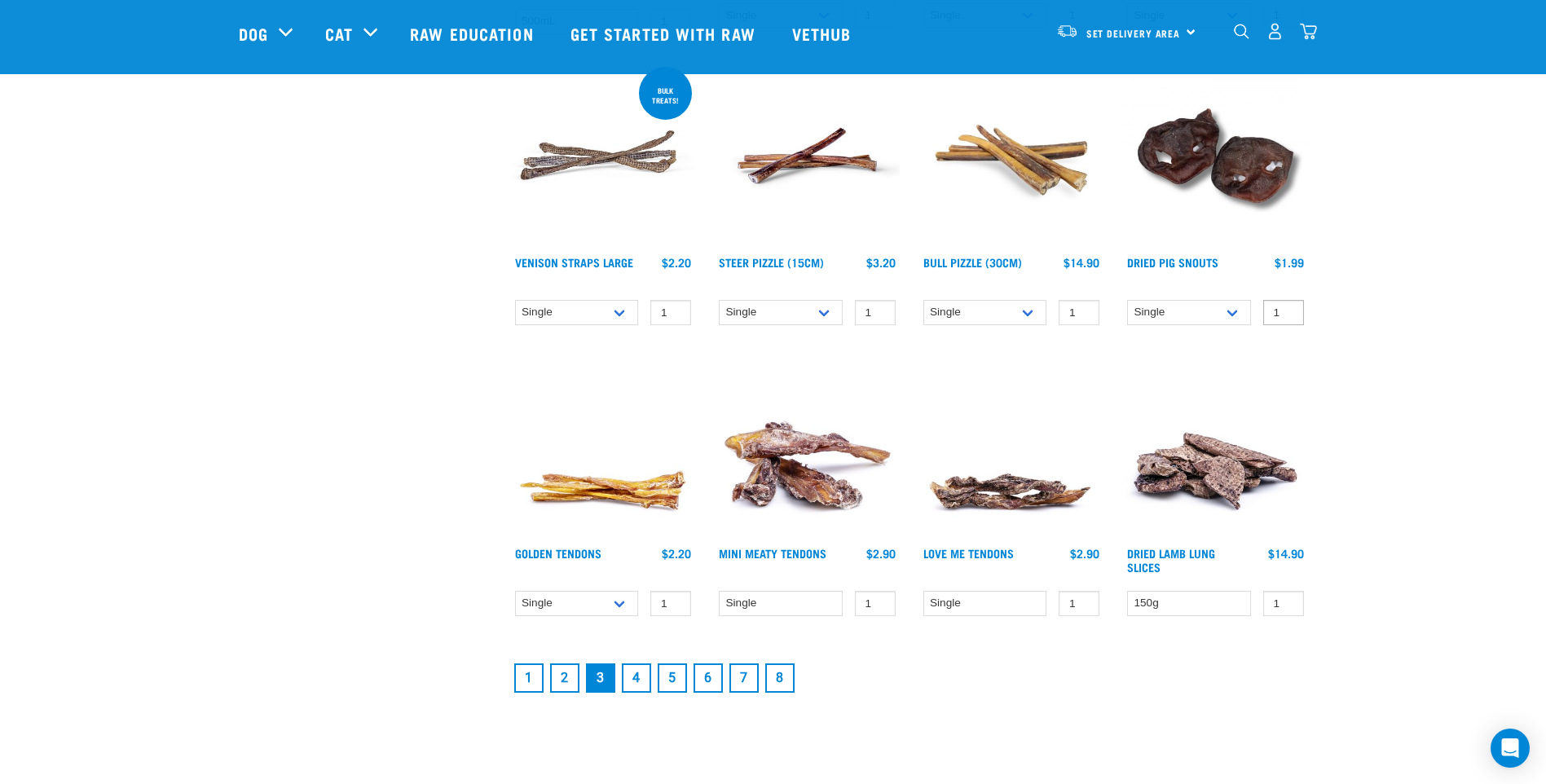
scroll to position [1955, 0]
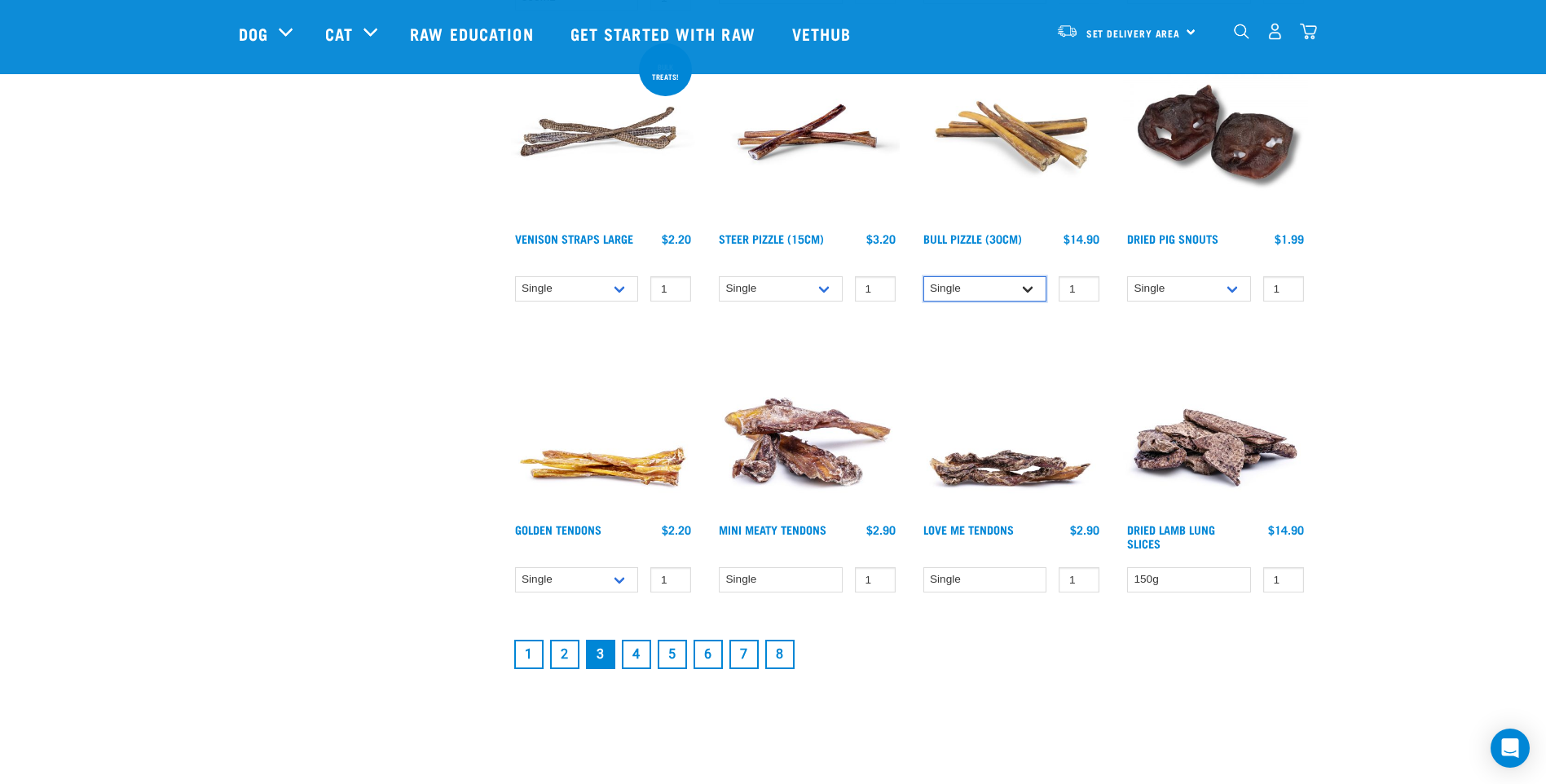
click at [1021, 285] on select "Single 10 per pack 25 per pack" at bounding box center [985, 288] width 124 height 26
select select "682003"
click at [923, 276] on select "Single 10 per pack 25 per pack" at bounding box center [985, 288] width 124 height 26
click at [1235, 285] on select "Single 10 per pack 25 per pack" at bounding box center [1189, 288] width 124 height 26
click at [1127, 276] on select "Single 10 per pack 25 per pack" at bounding box center [1189, 288] width 124 height 26
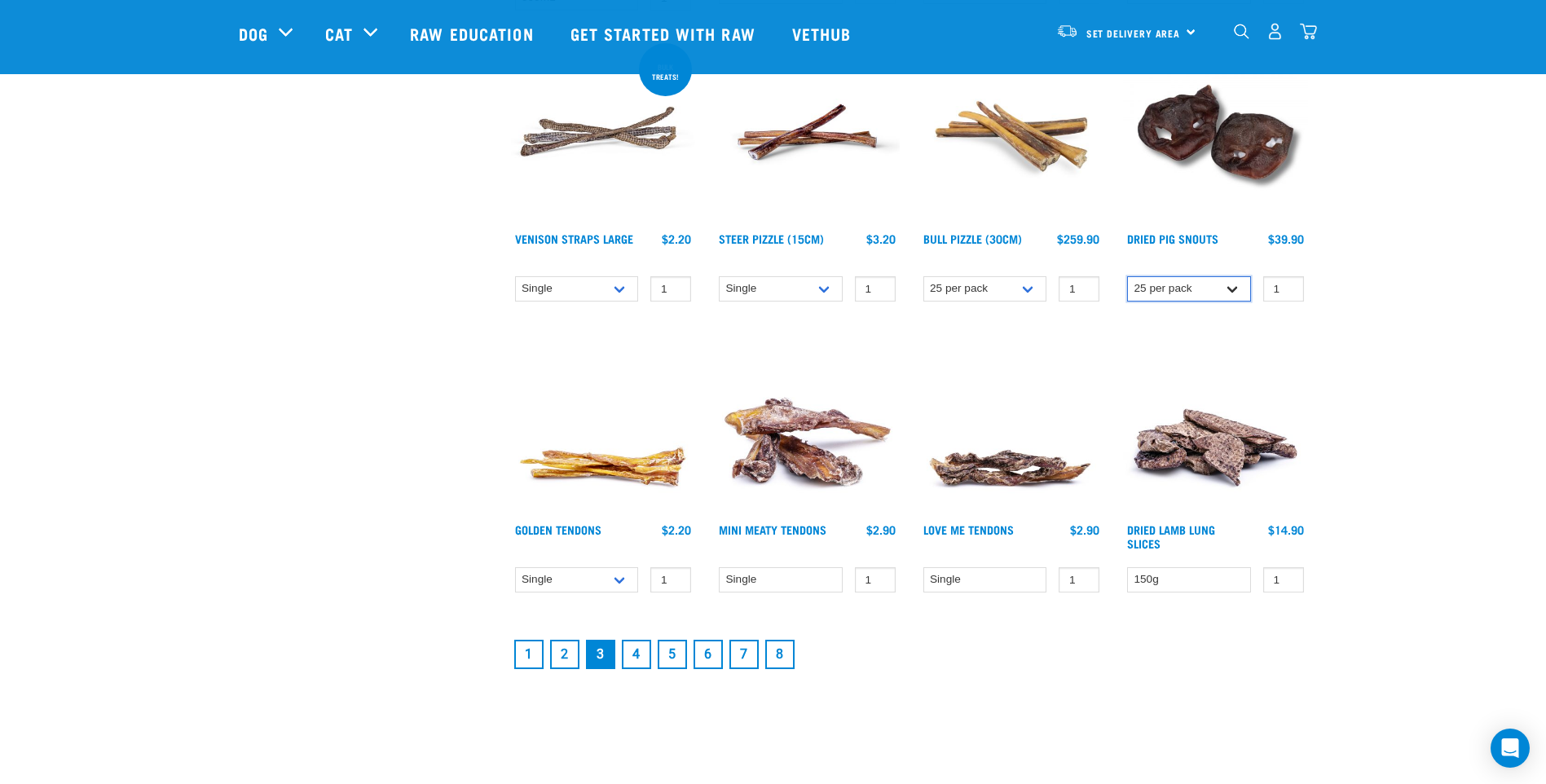
click at [1231, 289] on select "Single 10 per pack 25 per pack" at bounding box center [1189, 288] width 124 height 26
click at [1127, 276] on select "Single 10 per pack 25 per pack" at bounding box center [1189, 288] width 124 height 26
click at [1232, 288] on select "Single 10 per pack 25 per pack" at bounding box center [1189, 288] width 124 height 26
select select "443098"
click at [1127, 276] on select "Single 10 per pack 25 per pack" at bounding box center [1189, 288] width 124 height 26
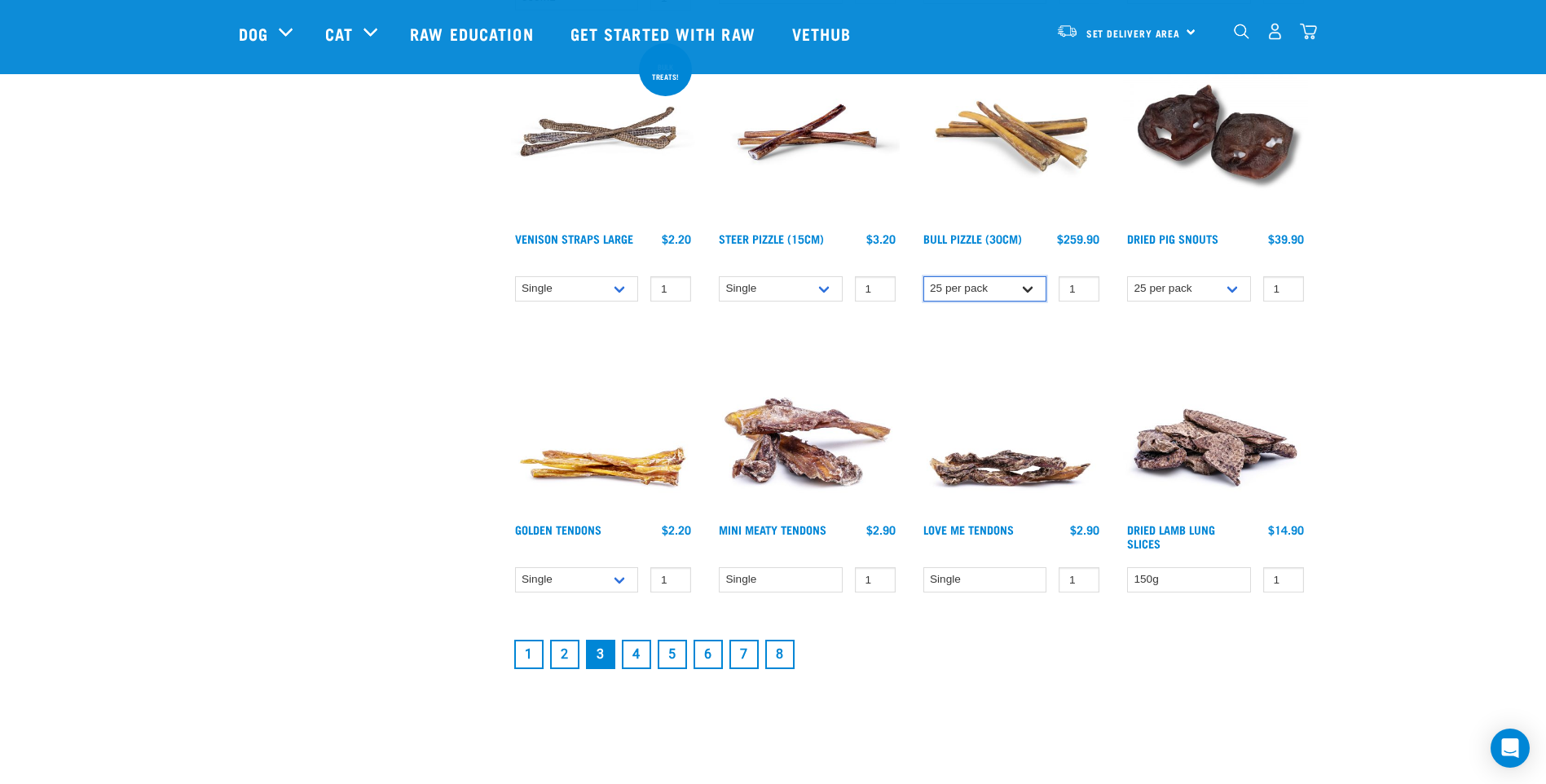
click at [1029, 291] on select "Single 10 per pack 25 per pack" at bounding box center [985, 288] width 124 height 26
click at [923, 276] on select "Single 10 per pack 25 per pack" at bounding box center [985, 288] width 124 height 26
click at [1026, 291] on select "Single 10 per pack 25 per pack" at bounding box center [985, 288] width 124 height 26
click at [923, 276] on select "Single 10 per pack 25 per pack" at bounding box center [985, 288] width 124 height 26
click at [1020, 285] on select "Single 10 per pack 25 per pack" at bounding box center [985, 288] width 124 height 26
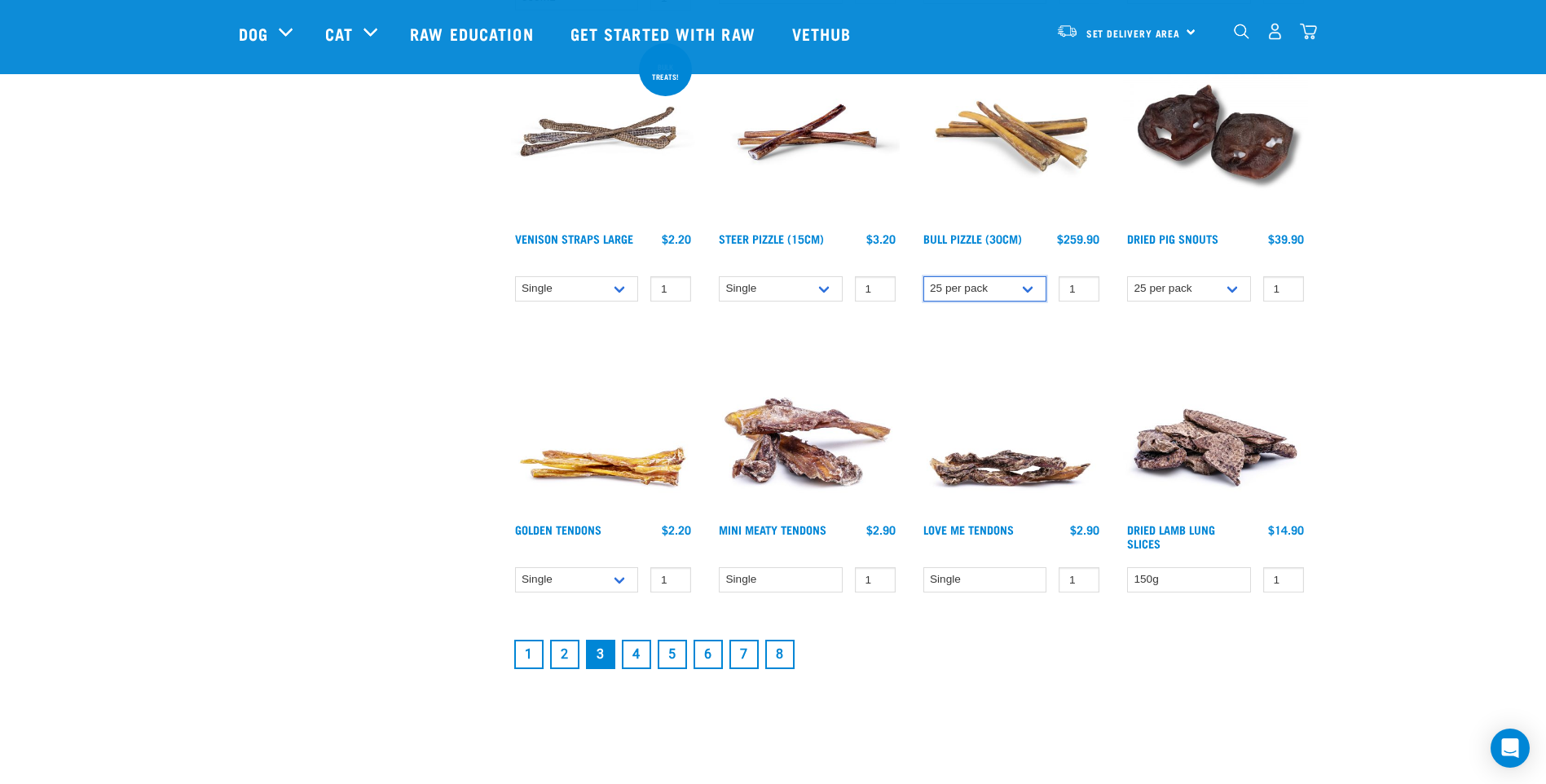
select select "399408"
click at [923, 276] on select "Single 10 per pack 25 per pack" at bounding box center [985, 288] width 124 height 26
click at [564, 662] on link "2" at bounding box center [565, 654] width 30 height 29
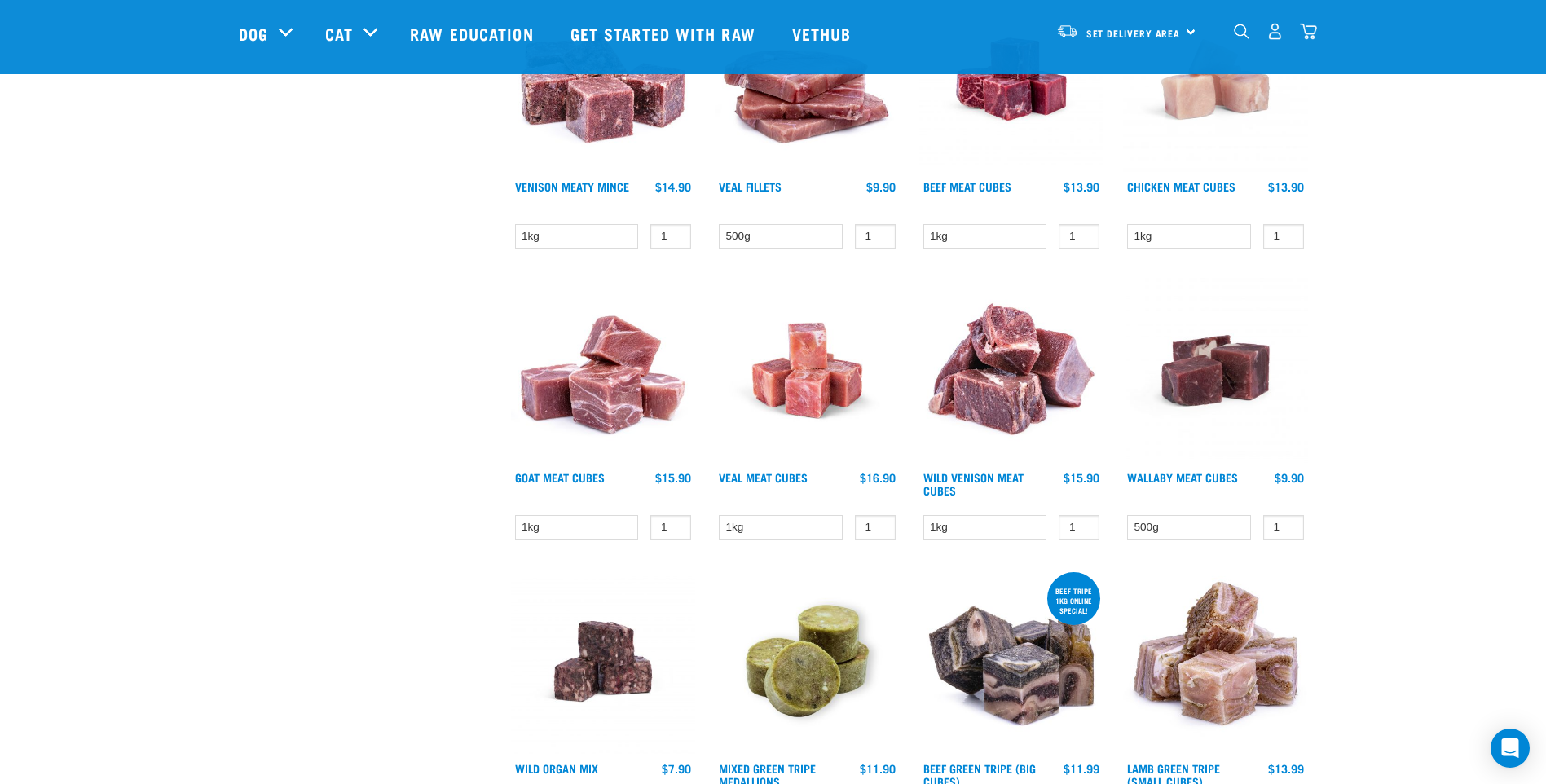
scroll to position [2199, 0]
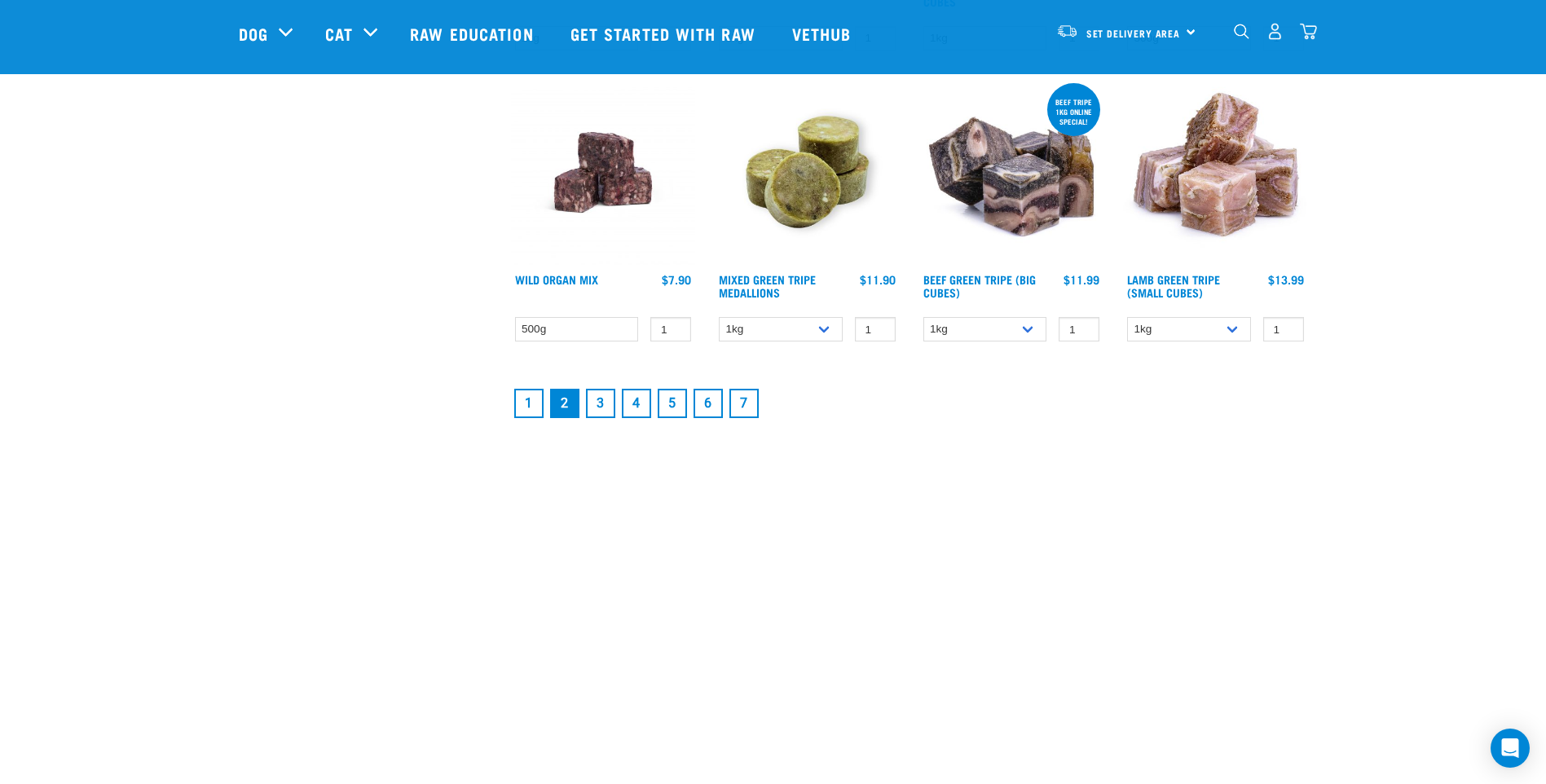
click at [634, 402] on link "4" at bounding box center [636, 402] width 30 height 29
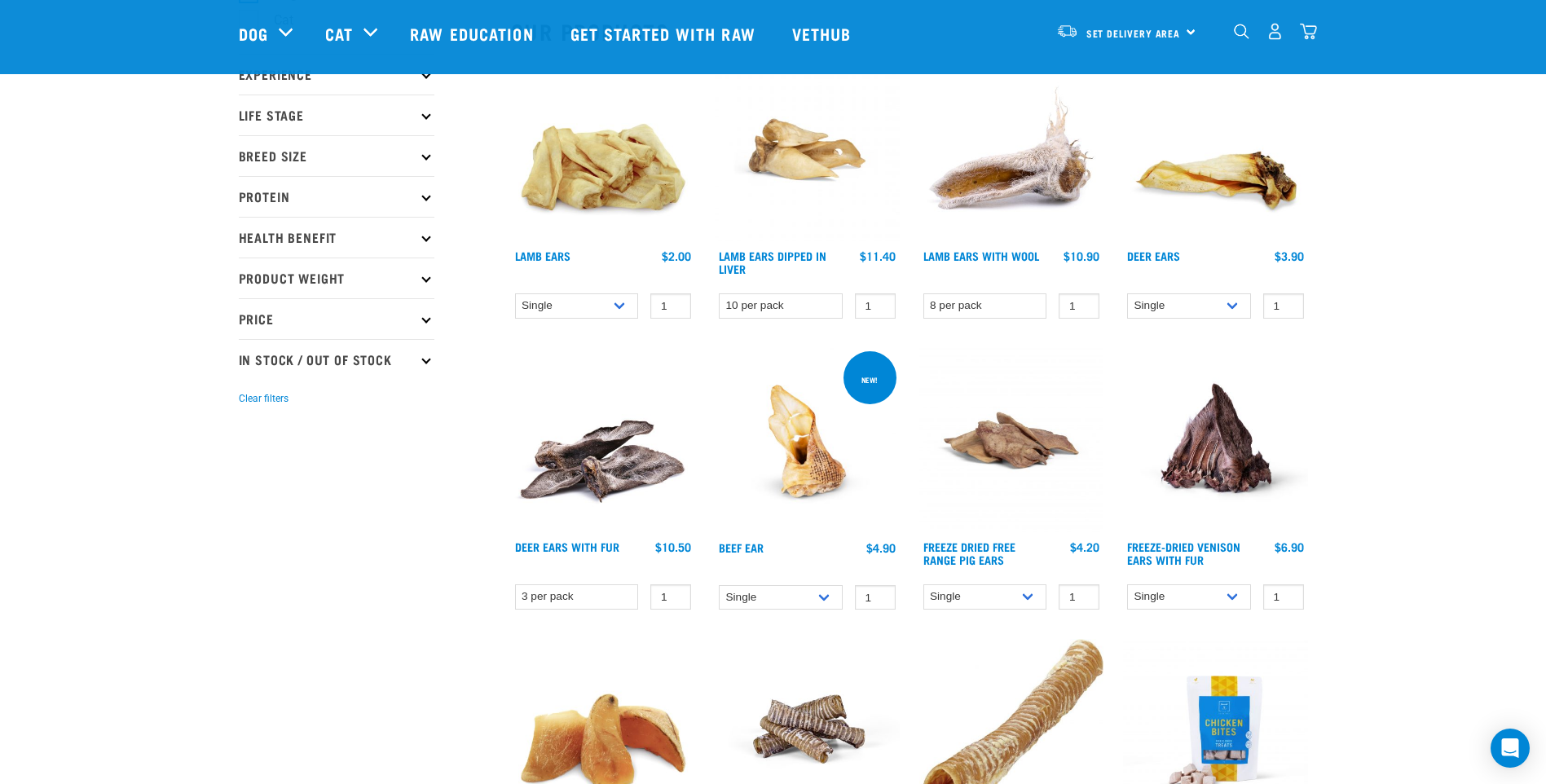
scroll to position [163, 0]
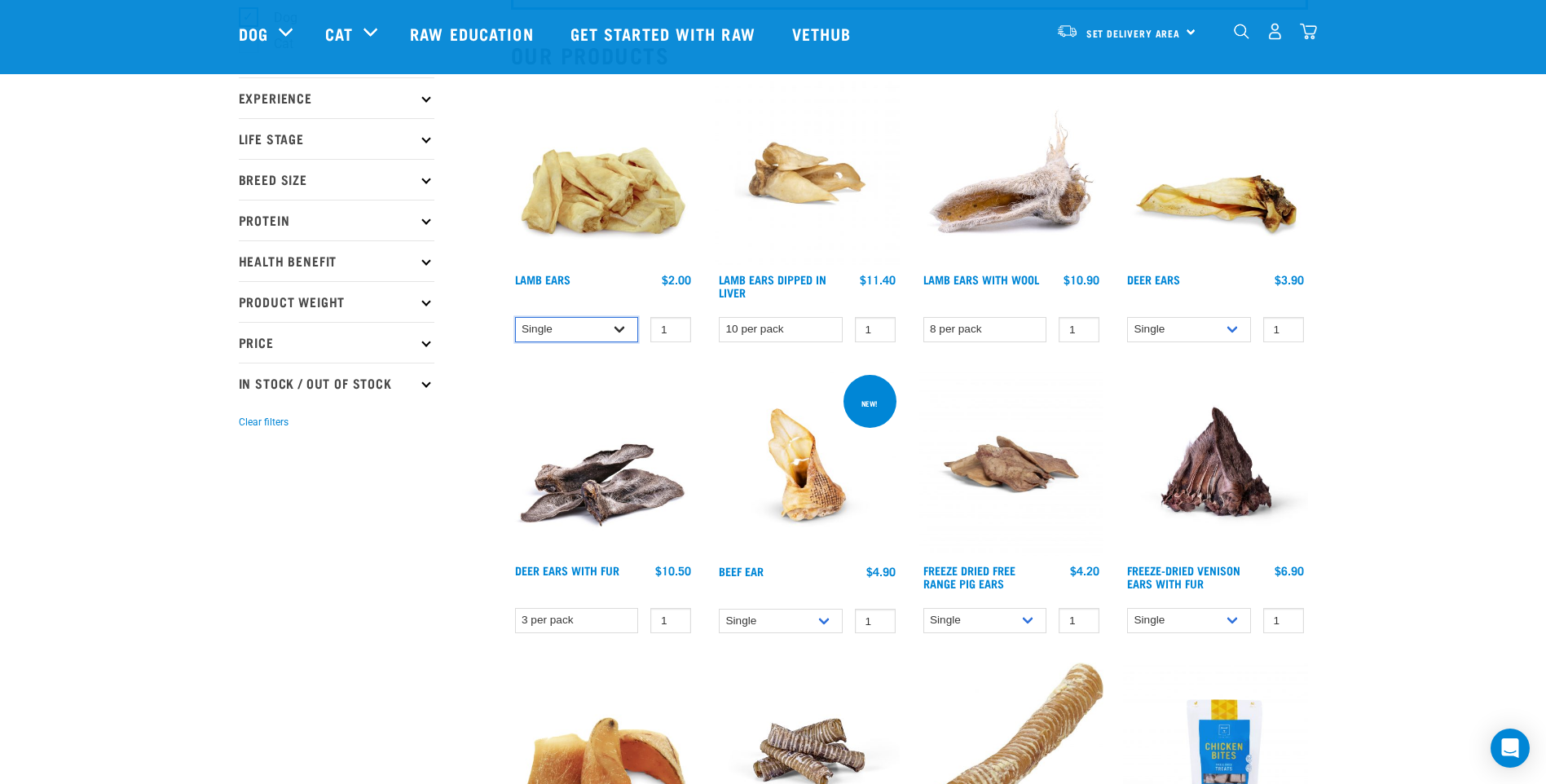
click at [614, 330] on select "Single 10 per pack 1kg" at bounding box center [577, 329] width 124 height 26
select select "800"
click at [515, 317] on select "Single 10 per pack 1kg" at bounding box center [577, 329] width 124 height 26
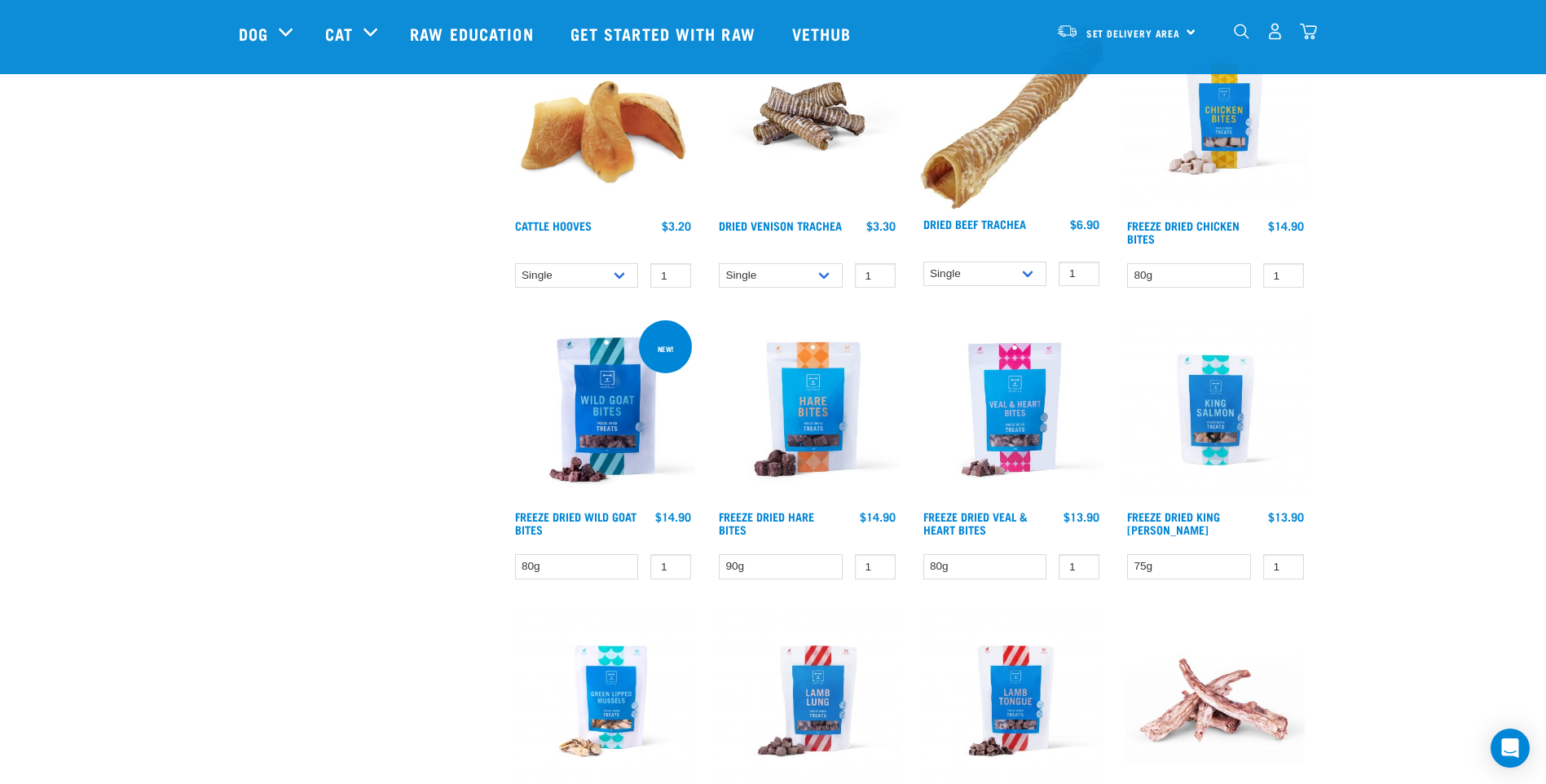
scroll to position [896, 0]
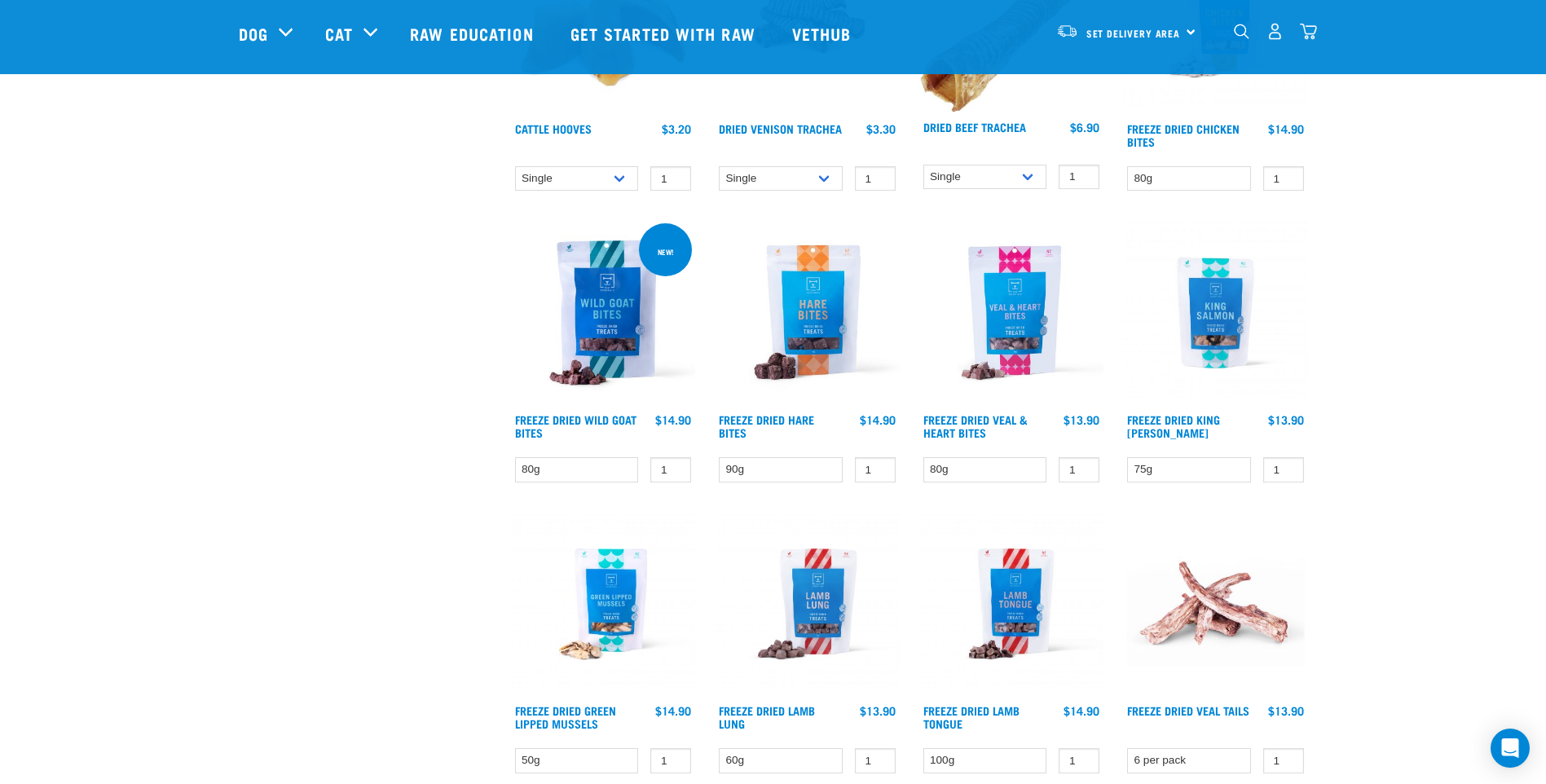
click at [612, 300] on img at bounding box center [604, 312] width 185 height 185
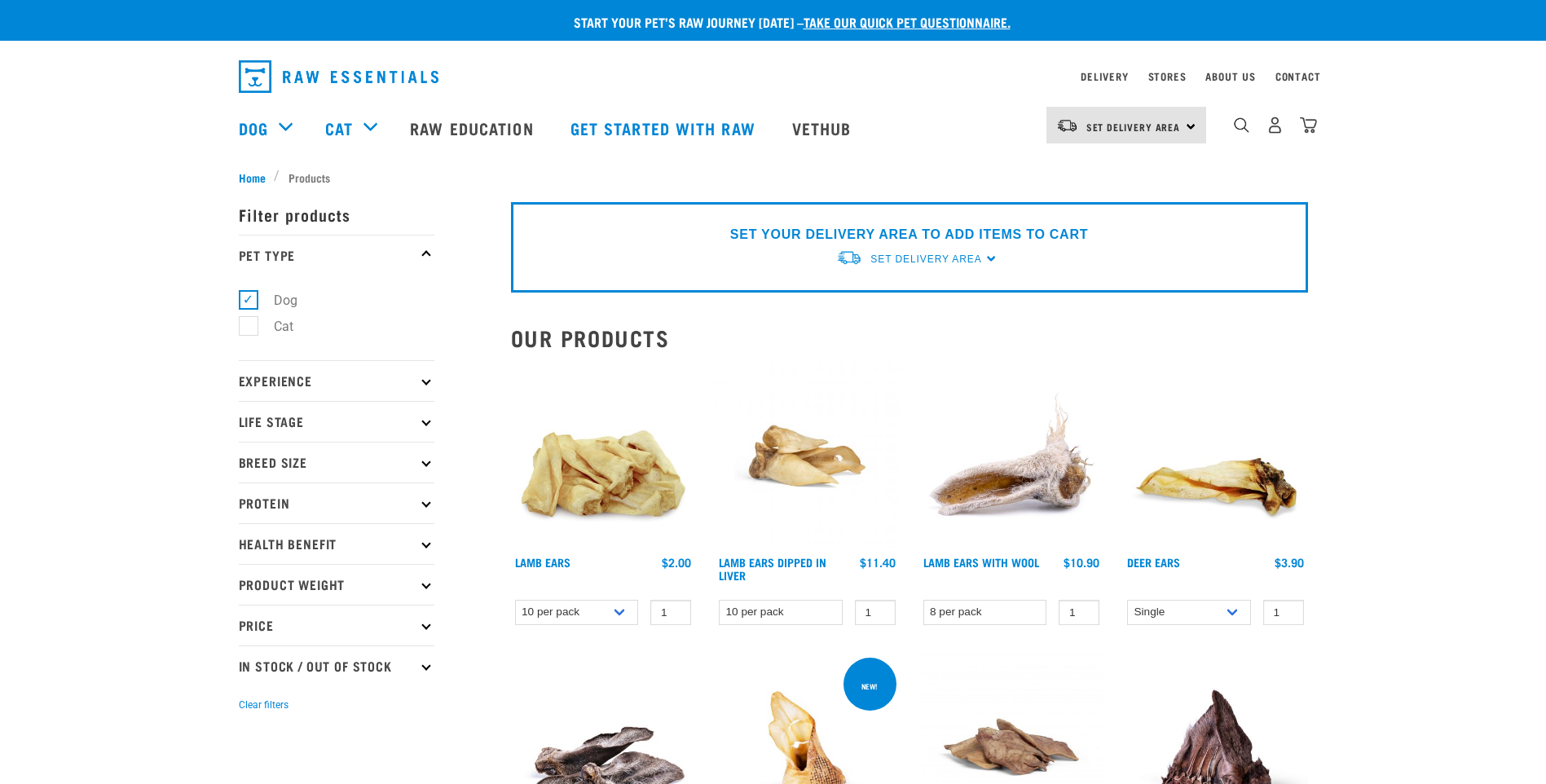
select select "800"
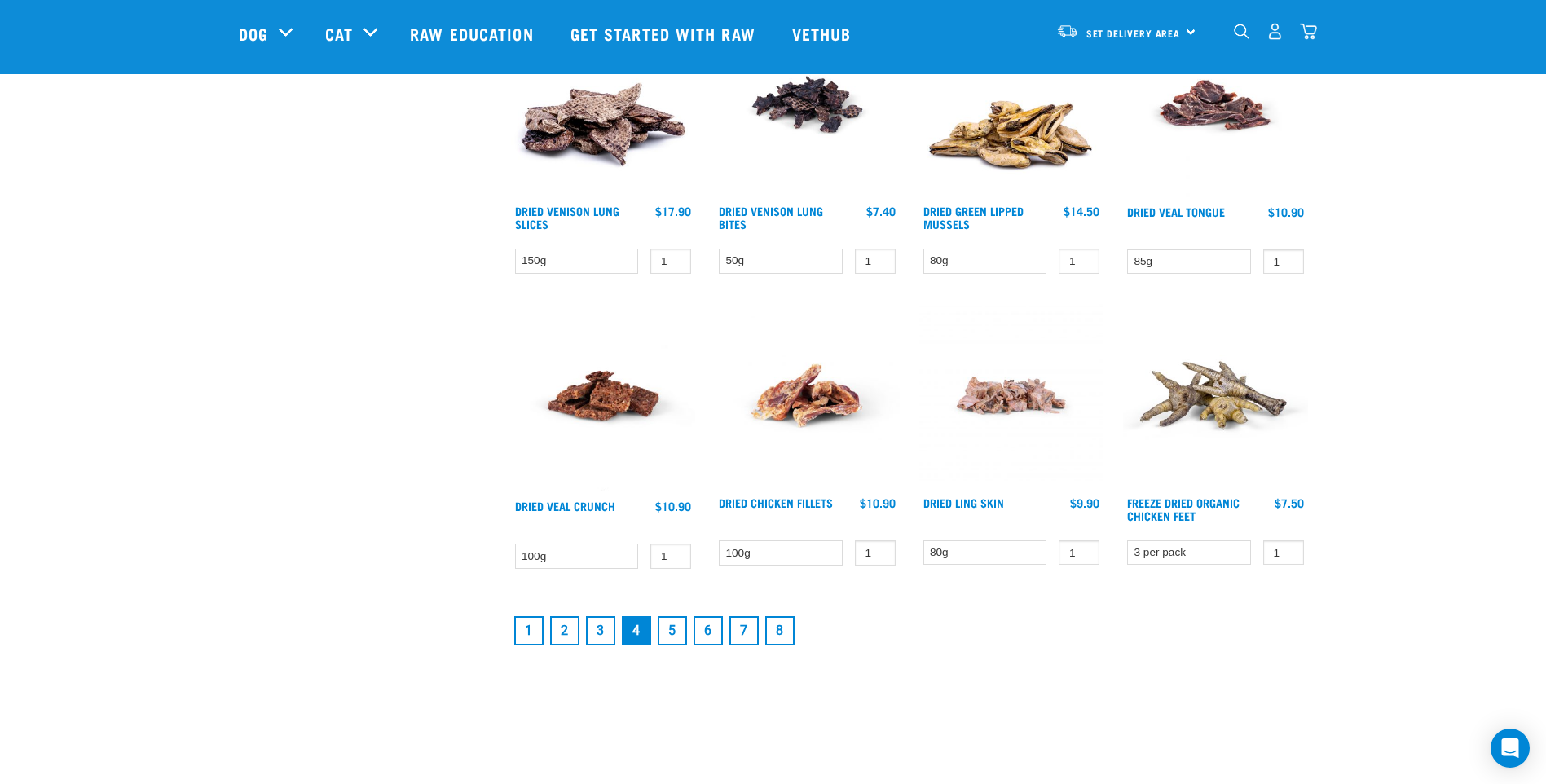
scroll to position [1993, 0]
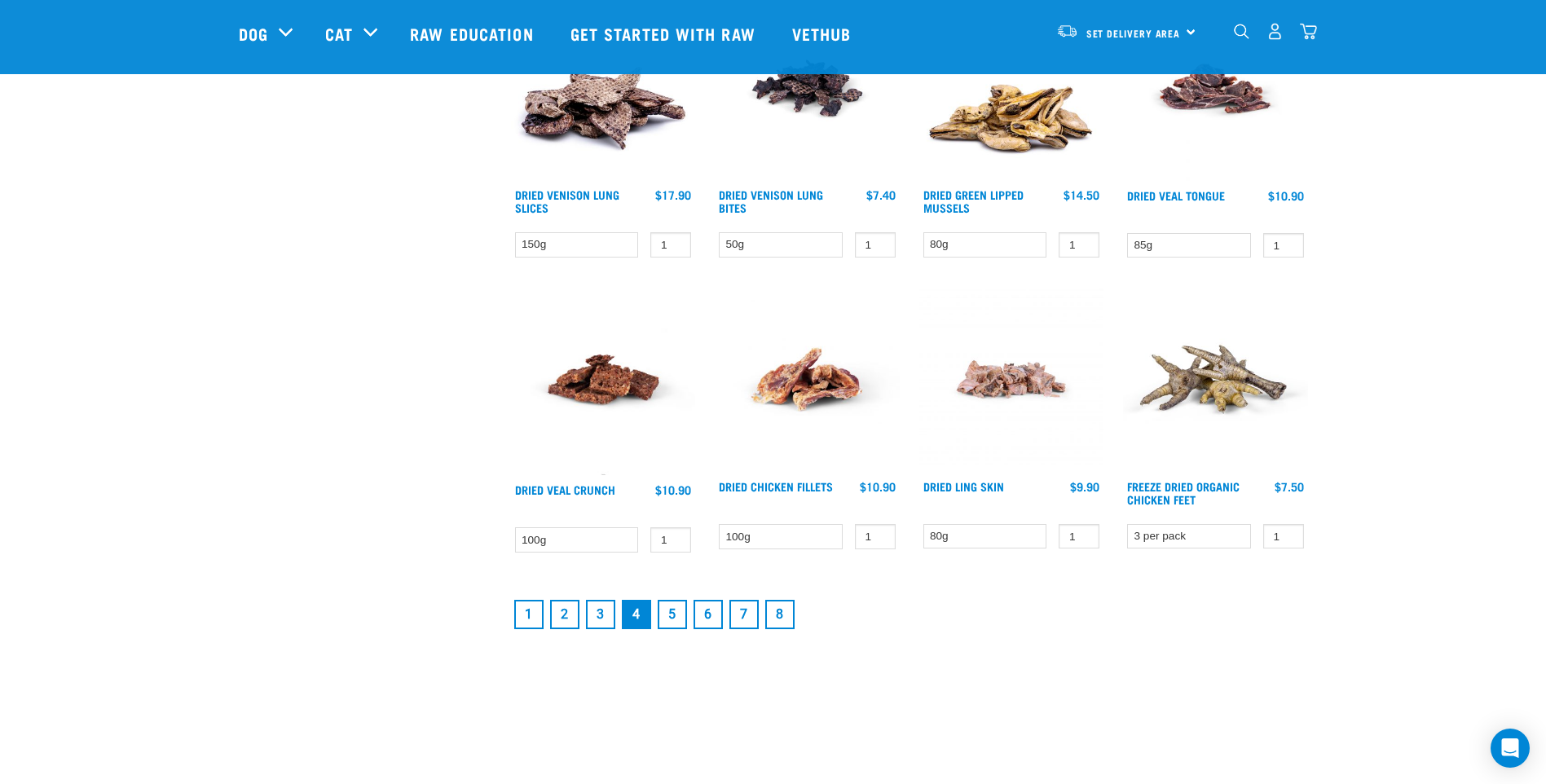
click at [677, 610] on link "5" at bounding box center [672, 614] width 30 height 29
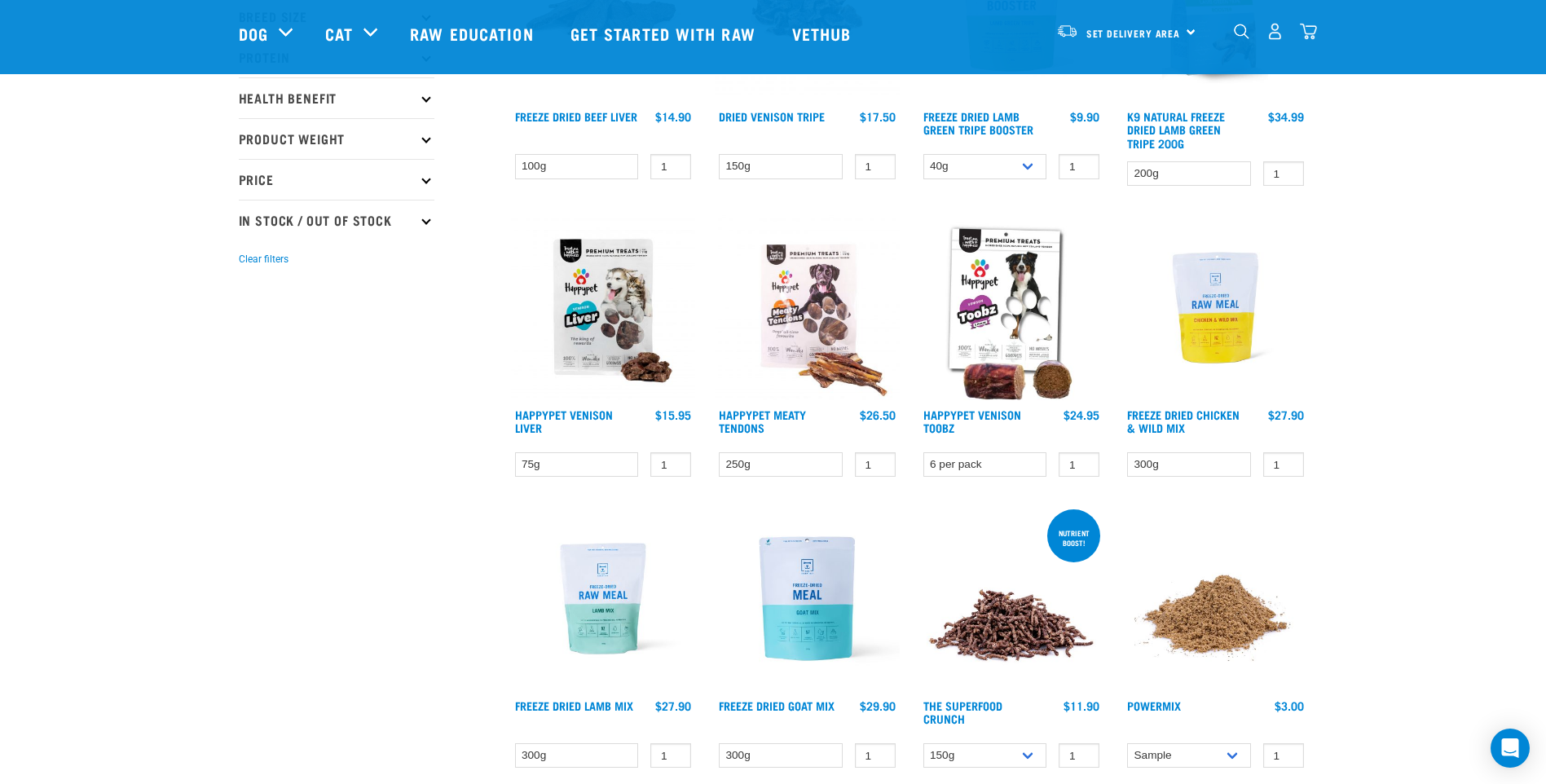
scroll to position [407, 0]
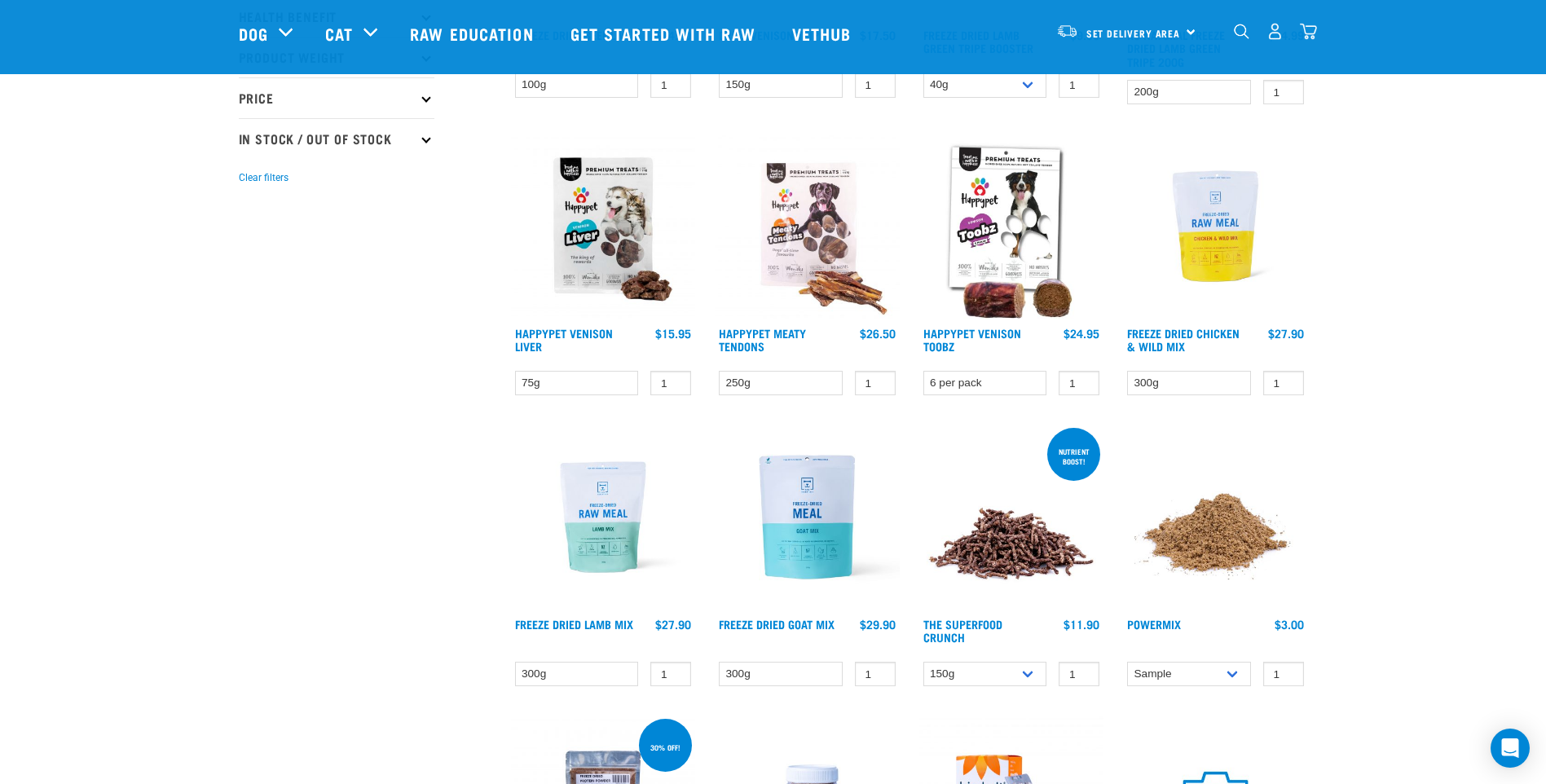
click at [620, 529] on img at bounding box center [604, 517] width 185 height 185
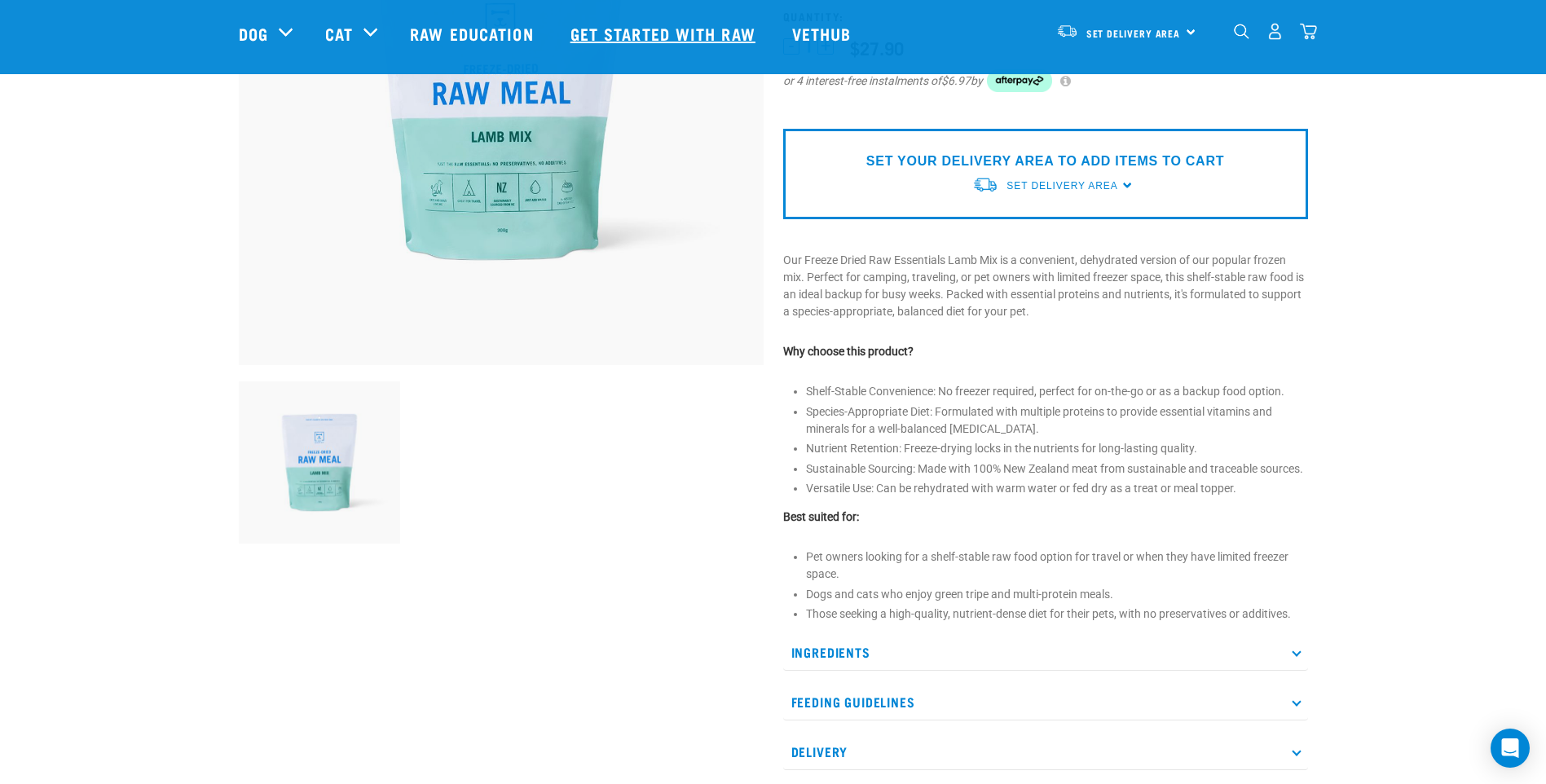
scroll to position [325, 0]
